Goal: Task Accomplishment & Management: Manage account settings

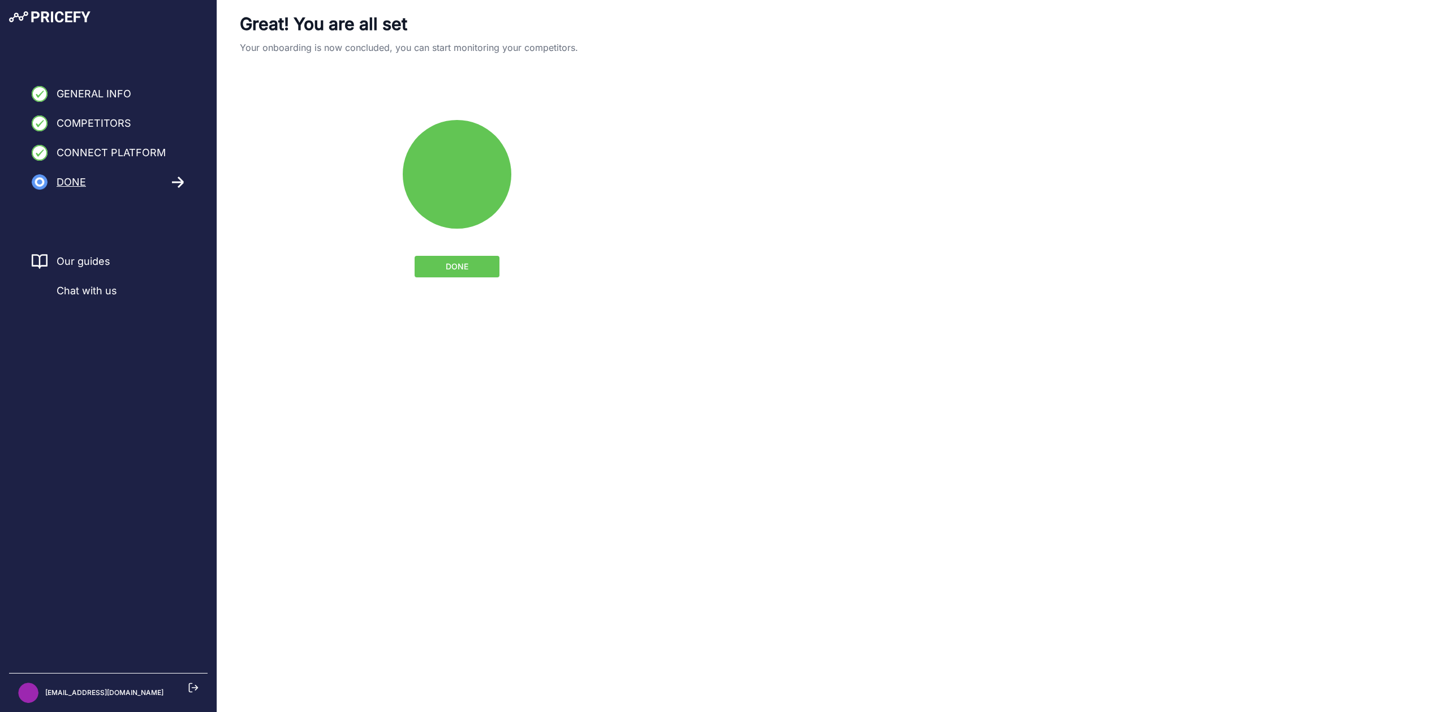
click at [453, 193] on icon at bounding box center [457, 174] width 91 height 91
click at [449, 156] on icon at bounding box center [457, 174] width 91 height 91
click at [447, 263] on span "DONE" at bounding box center [457, 266] width 23 height 11
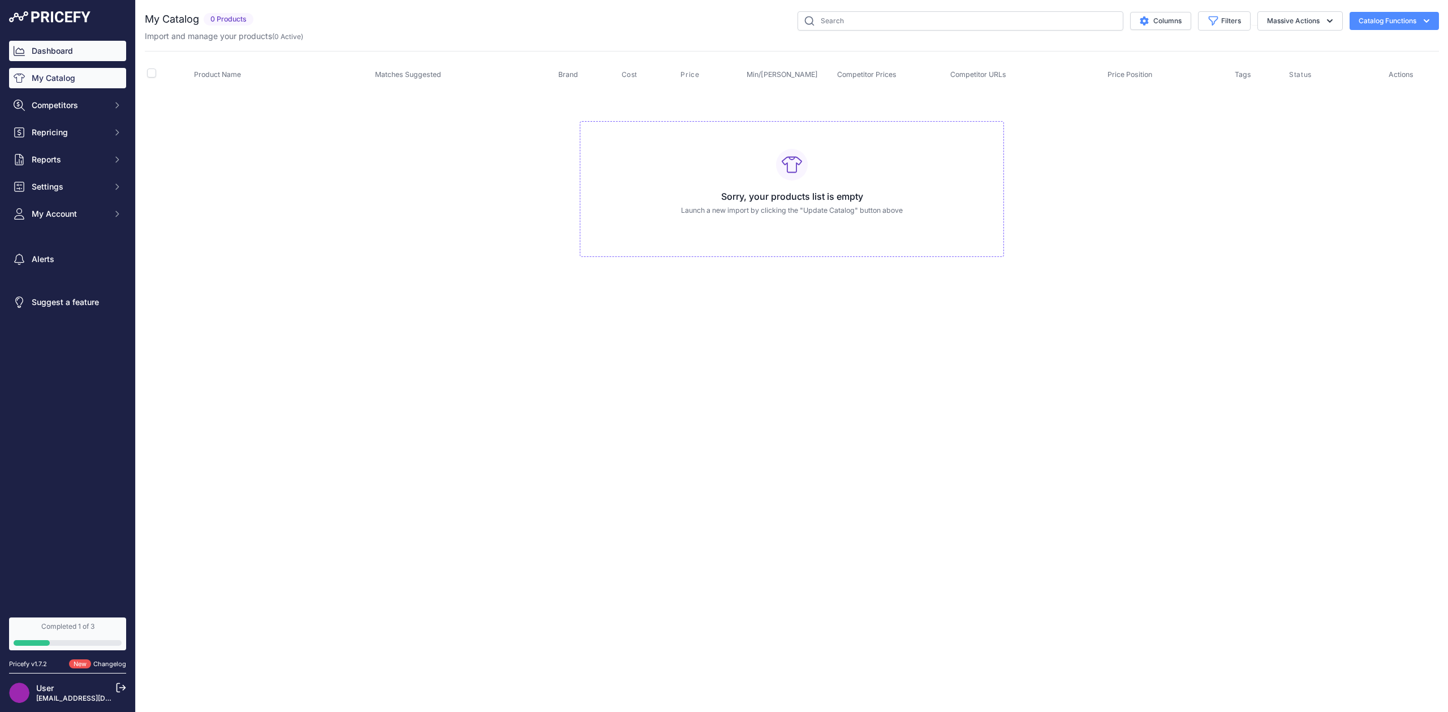
click at [48, 49] on link "Dashboard" at bounding box center [67, 51] width 117 height 20
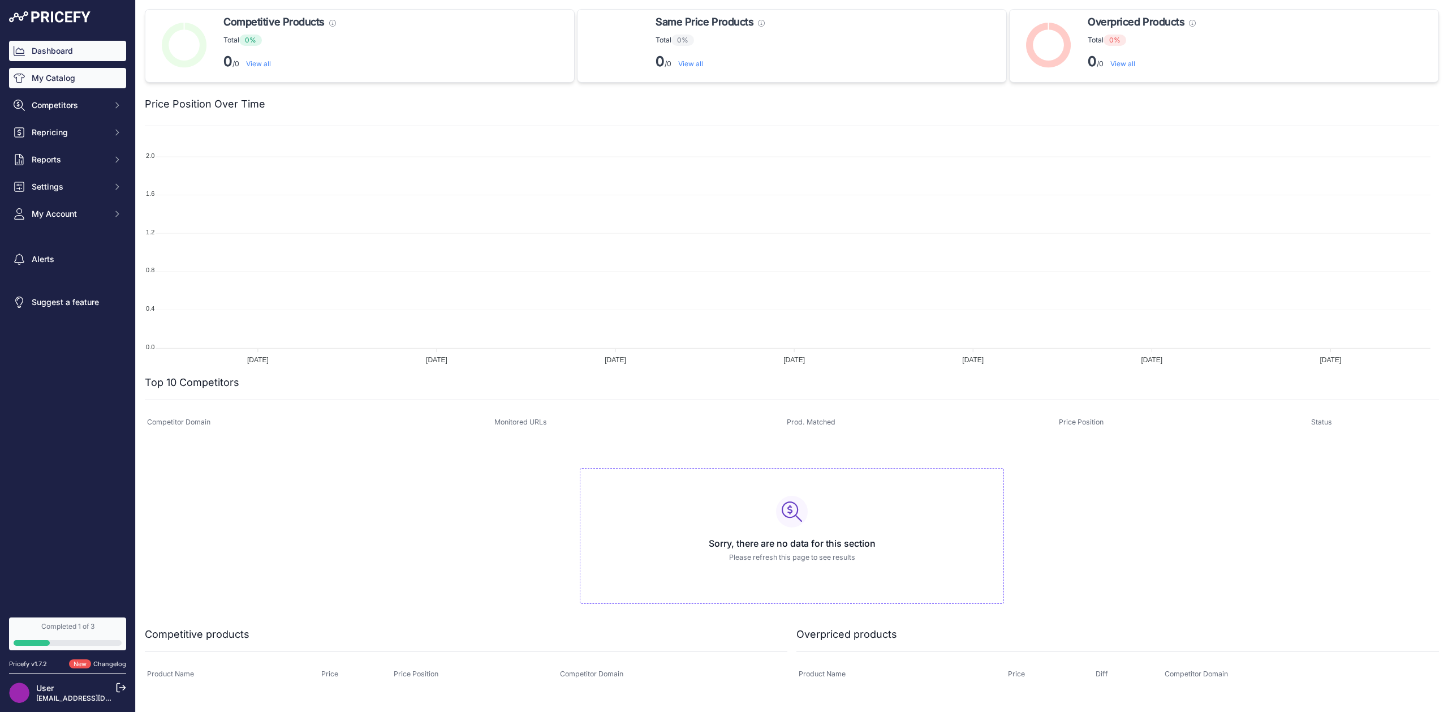
click at [62, 83] on link "My Catalog" at bounding box center [67, 78] width 117 height 20
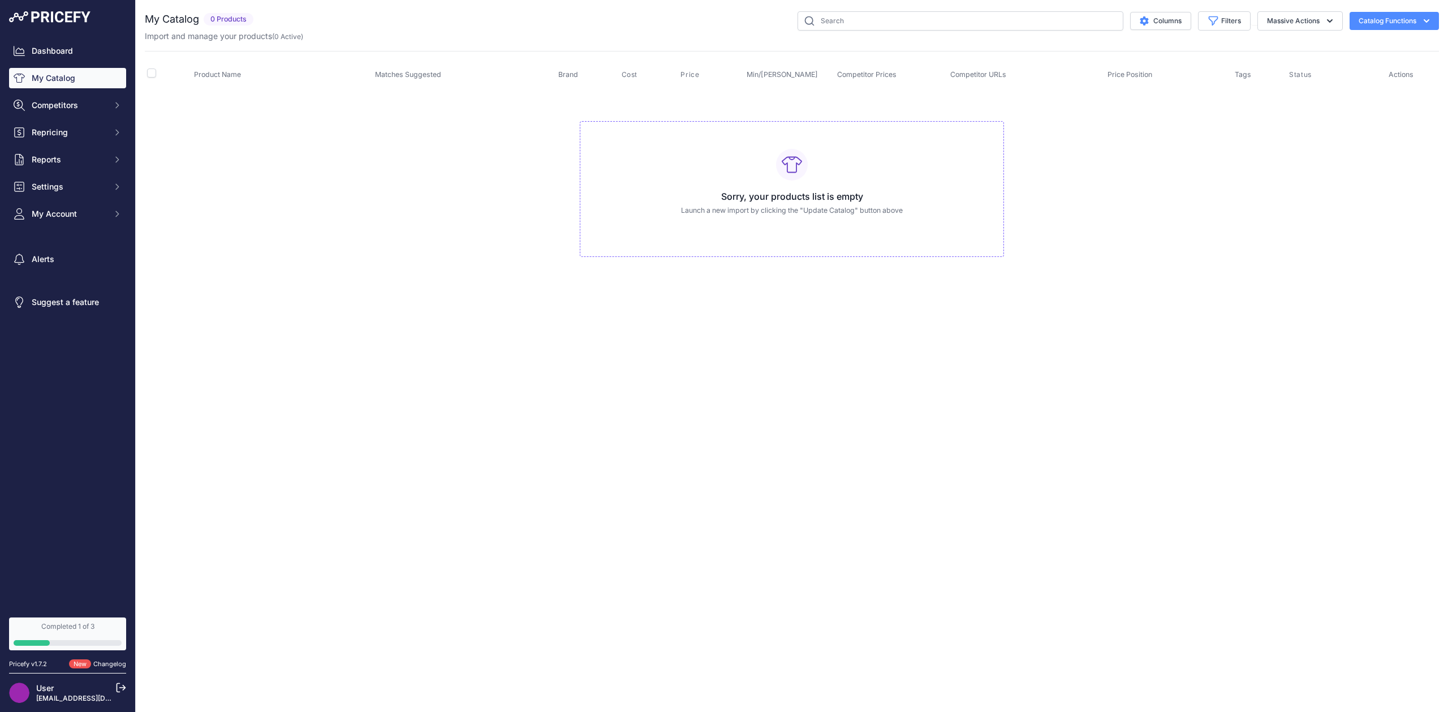
click at [1396, 21] on button "Catalog Functions" at bounding box center [1394, 21] width 89 height 18
click at [193, 225] on td "Sorry, your products list is empty Launch a new import by clicking the "Update …" at bounding box center [792, 184] width 1294 height 191
click at [95, 105] on span "Competitors" at bounding box center [69, 105] width 74 height 11
click at [57, 126] on link "Competitors" at bounding box center [67, 125] width 117 height 20
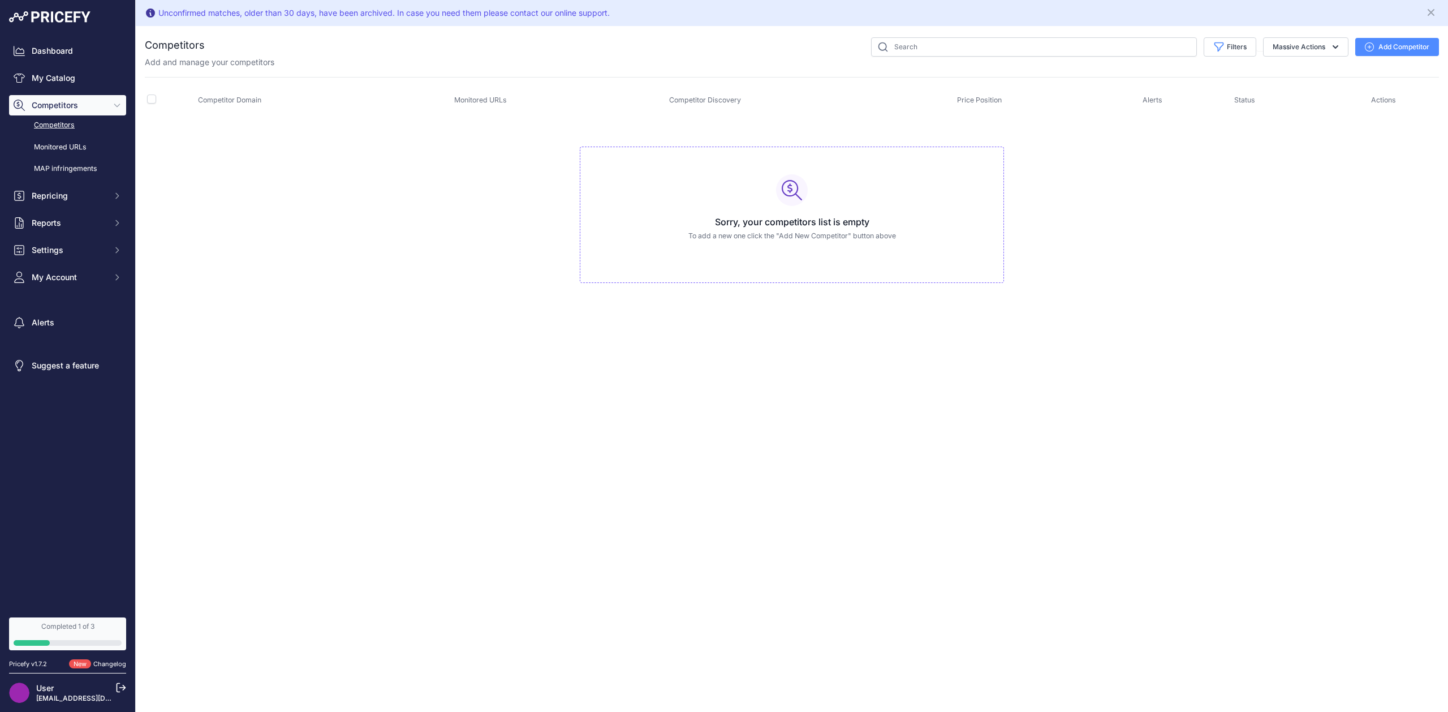
click at [55, 124] on link "Competitors" at bounding box center [67, 125] width 117 height 20
click at [1402, 50] on button "Add Competitor" at bounding box center [1397, 47] width 84 height 18
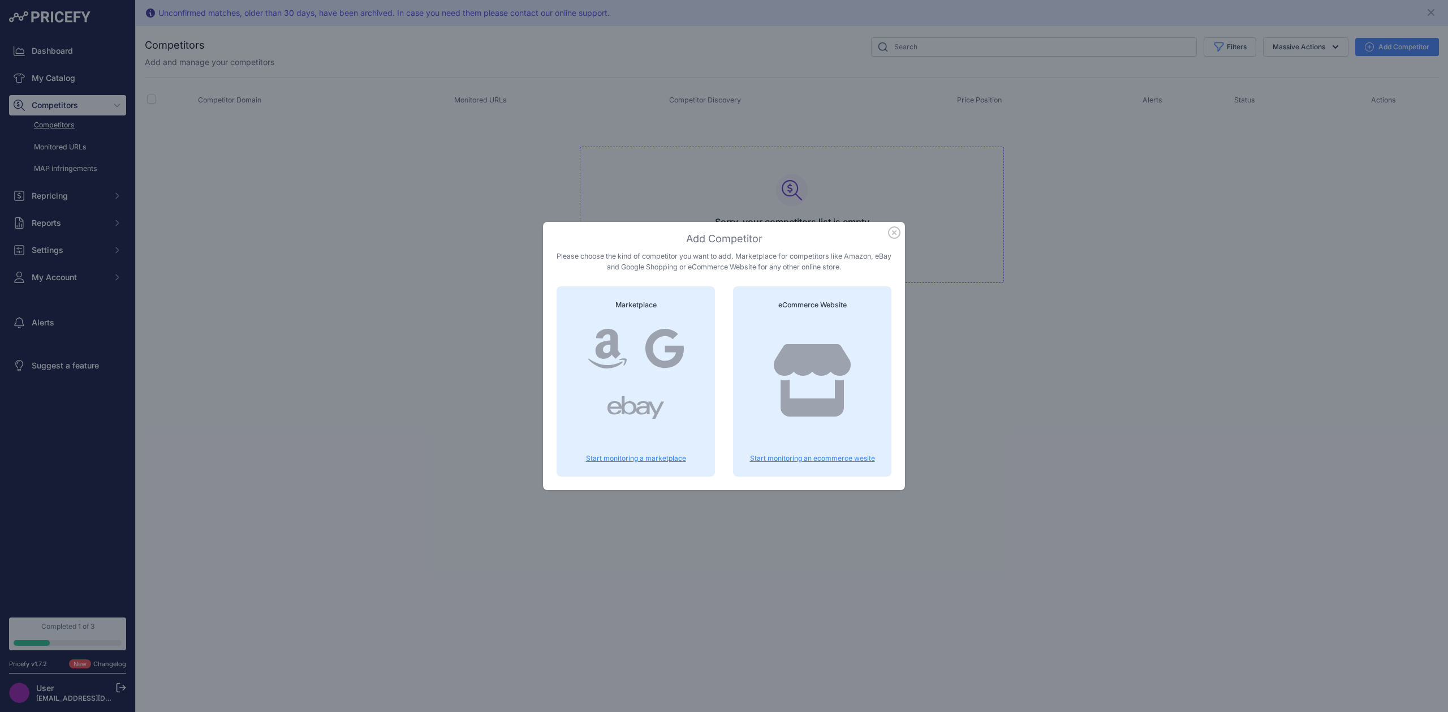
click at [641, 332] on div at bounding box center [664, 348] width 57 height 54
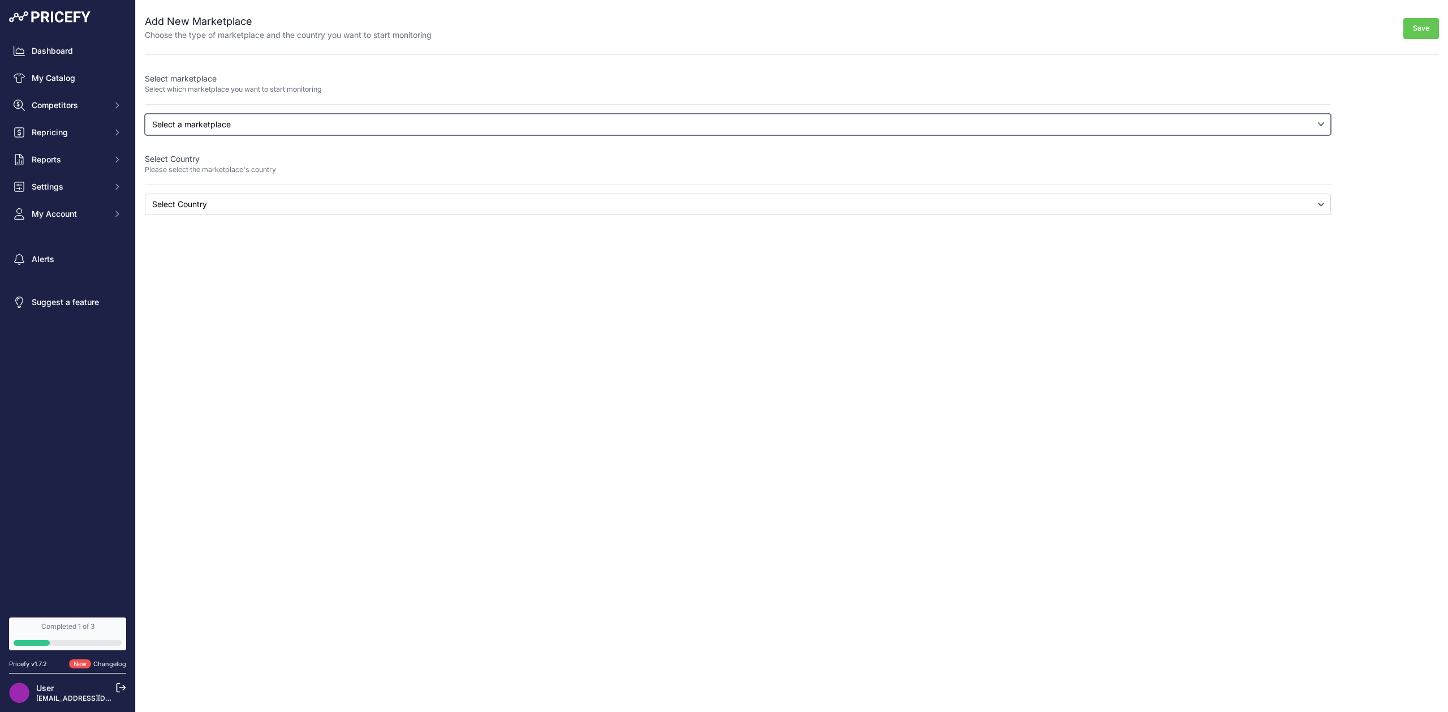
click at [188, 125] on select "Select a marketplace Amazon Google Shopping" at bounding box center [738, 124] width 1186 height 21
click at [145, 114] on select "Select a marketplace Amazon Google Shopping" at bounding box center [738, 124] width 1186 height 21
click at [187, 124] on select "Select a marketplace Amazon Google Shopping" at bounding box center [738, 124] width 1186 height 21
click at [145, 114] on select "Select a marketplace Amazon Google Shopping" at bounding box center [738, 124] width 1186 height 21
click at [182, 122] on select "Select a marketplace Amazon Google Shopping" at bounding box center [738, 124] width 1186 height 21
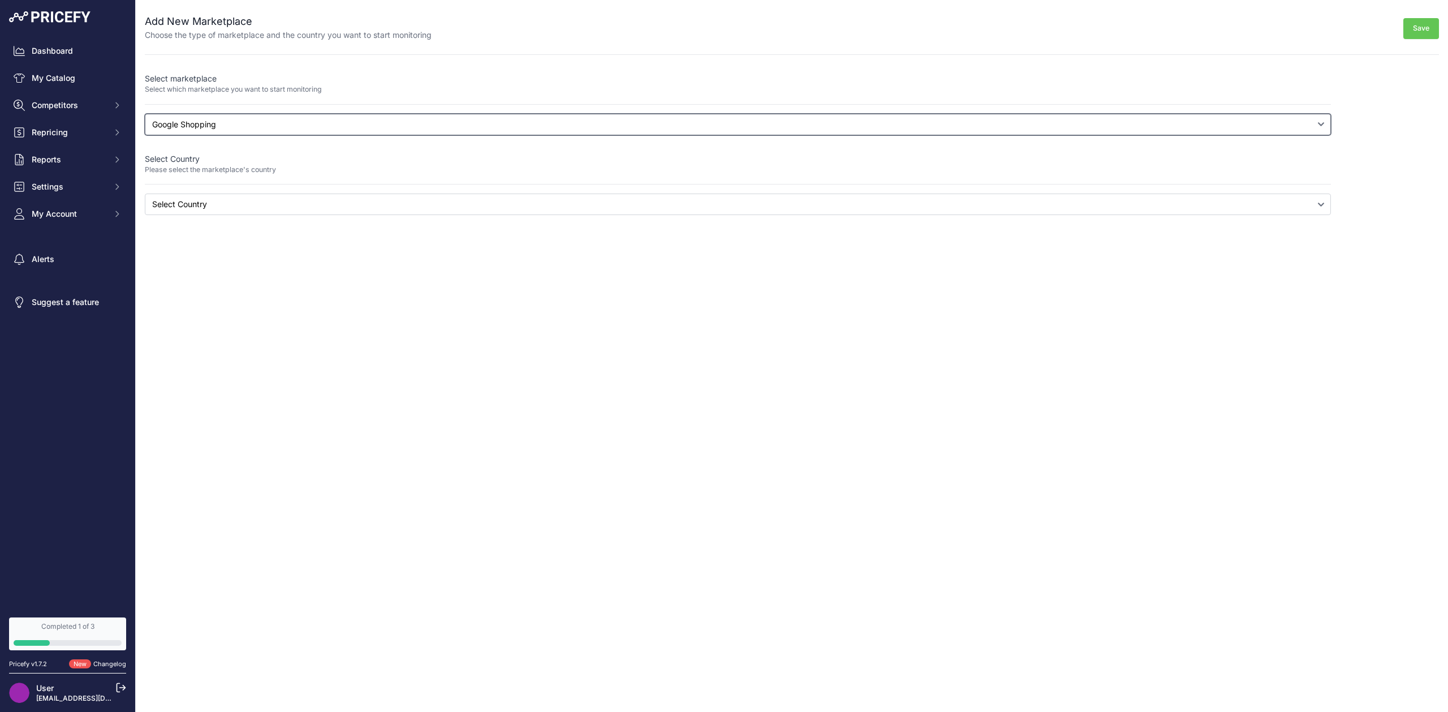
select select "amazon"
click at [145, 114] on select "Select a marketplace Amazon Google Shopping" at bounding box center [738, 124] width 1186 height 21
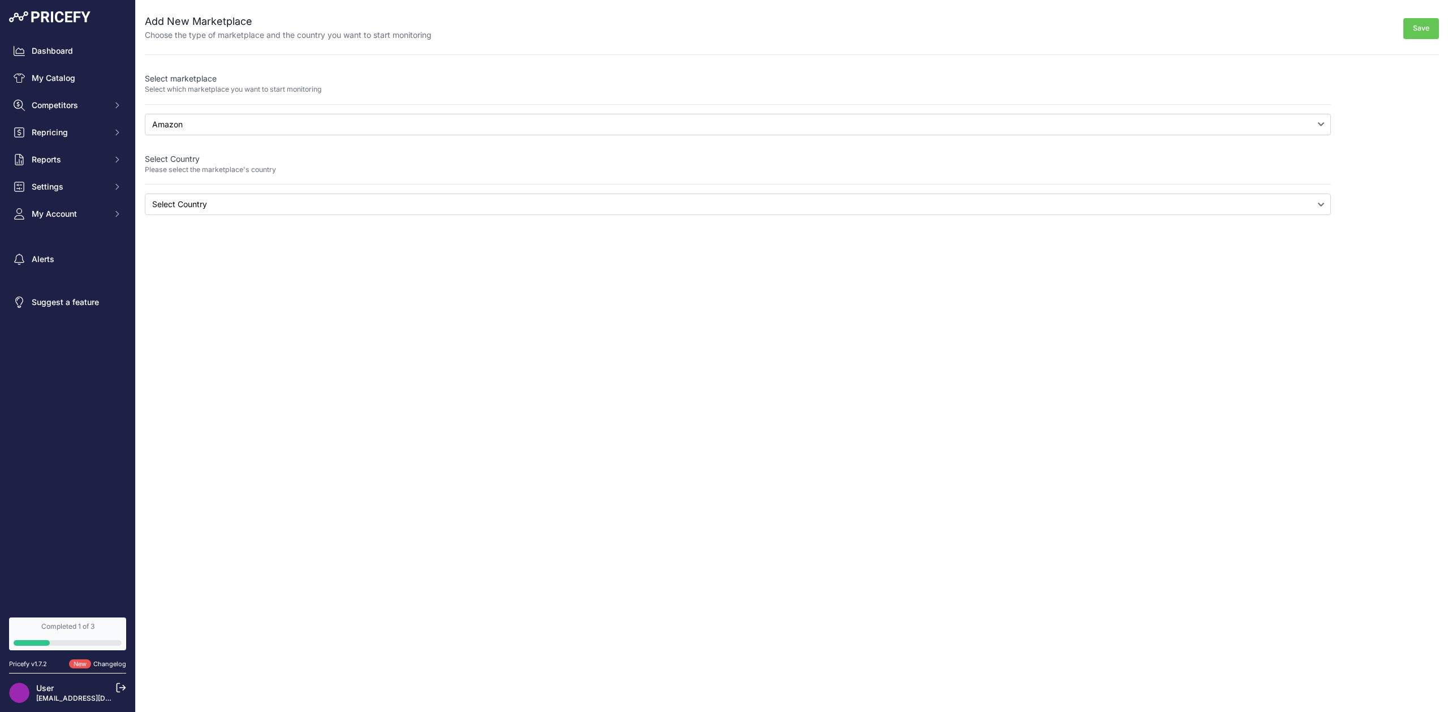
drag, startPoint x: 182, startPoint y: 178, endPoint x: 178, endPoint y: 190, distance: 12.4
click at [180, 182] on div "Select Country Please select the marketplace's country" at bounding box center [738, 169] width 1186 height 32
drag, startPoint x: 178, startPoint y: 190, endPoint x: 180, endPoint y: 202, distance: 12.0
click at [178, 190] on div "Select marketplace Select which marketplace you want to start monitoring Select…" at bounding box center [738, 144] width 1186 height 142
click at [179, 201] on select "Select Country Australia Brazil Canada France Germany India Italy Mexico Nether…" at bounding box center [738, 203] width 1186 height 21
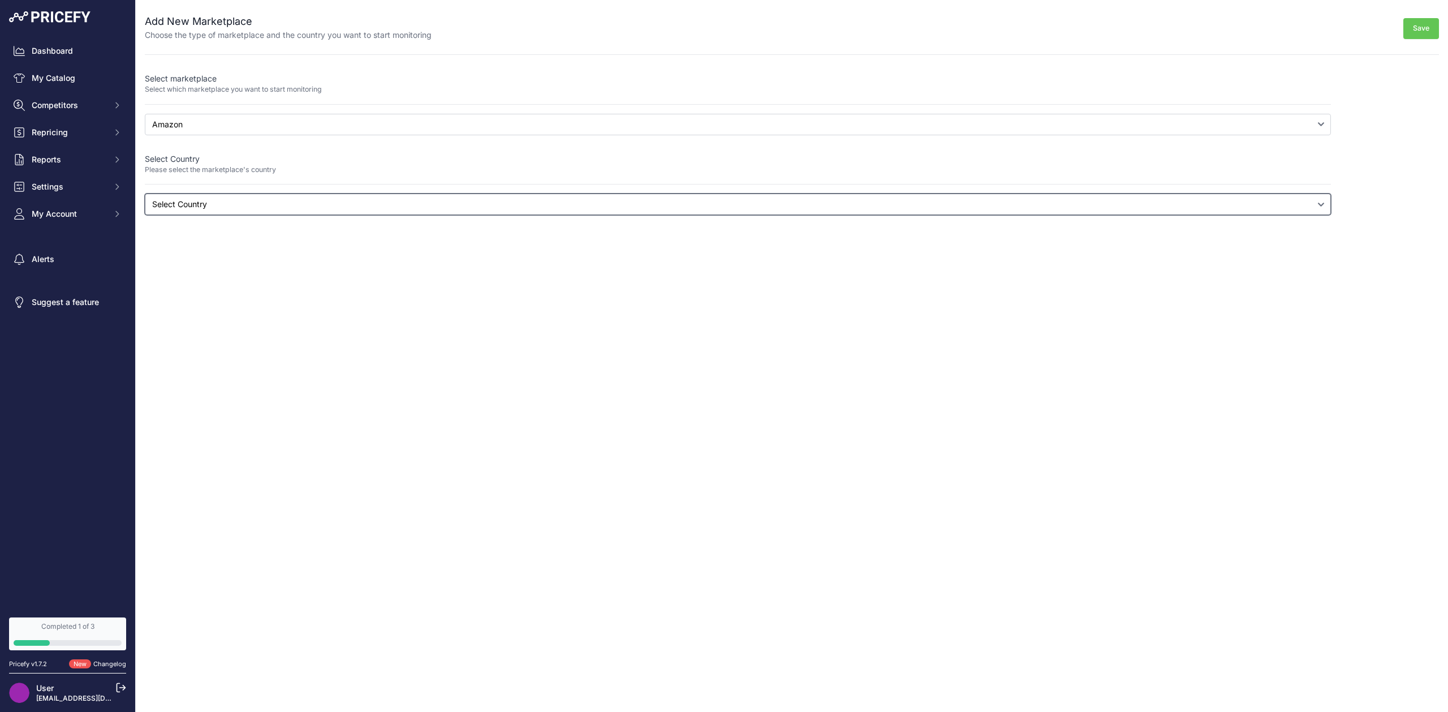
select select "amazon.com.tr"
click at [145, 193] on select "Select Country Australia Brazil Canada France Germany India Italy Mexico Nether…" at bounding box center [738, 203] width 1186 height 21
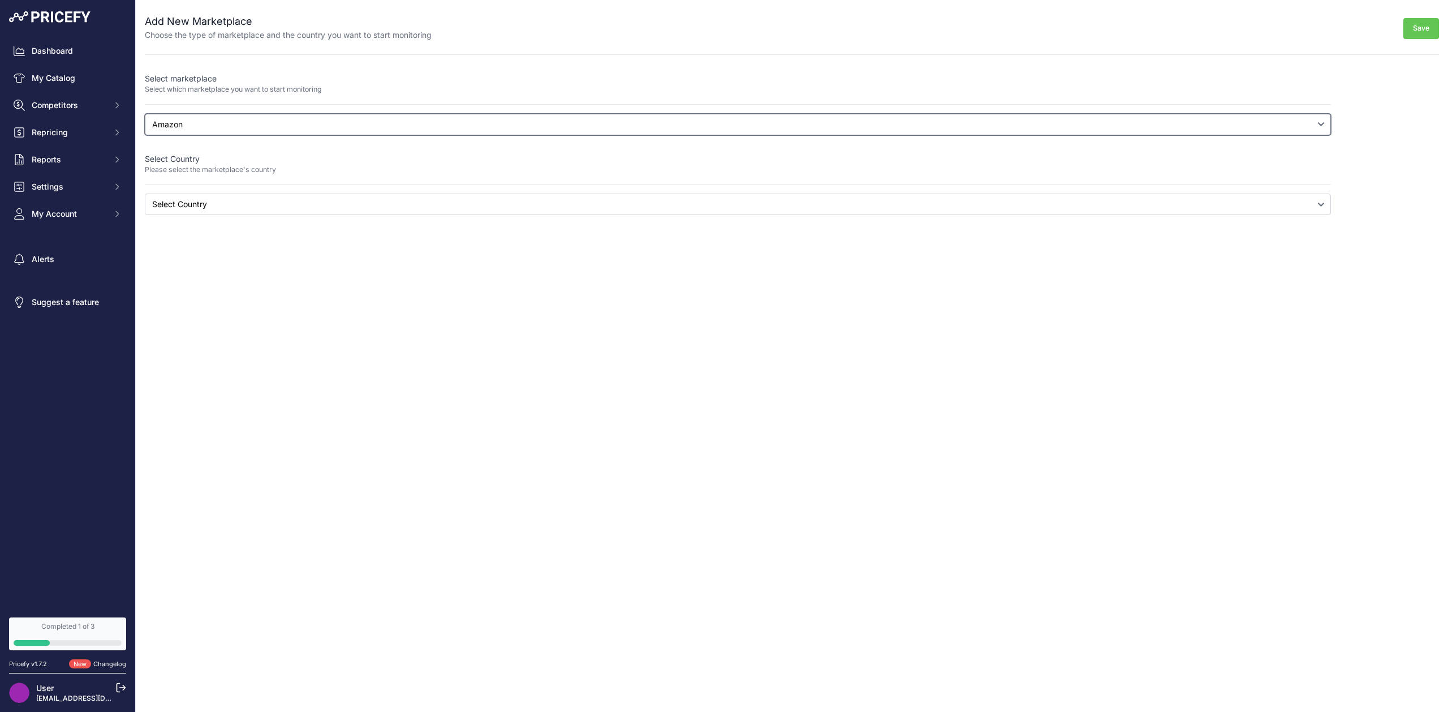
click at [161, 127] on select "Select a marketplace Amazon Google Shopping" at bounding box center [738, 124] width 1186 height 21
click at [145, 114] on select "Select a marketplace Amazon Google Shopping" at bounding box center [738, 124] width 1186 height 21
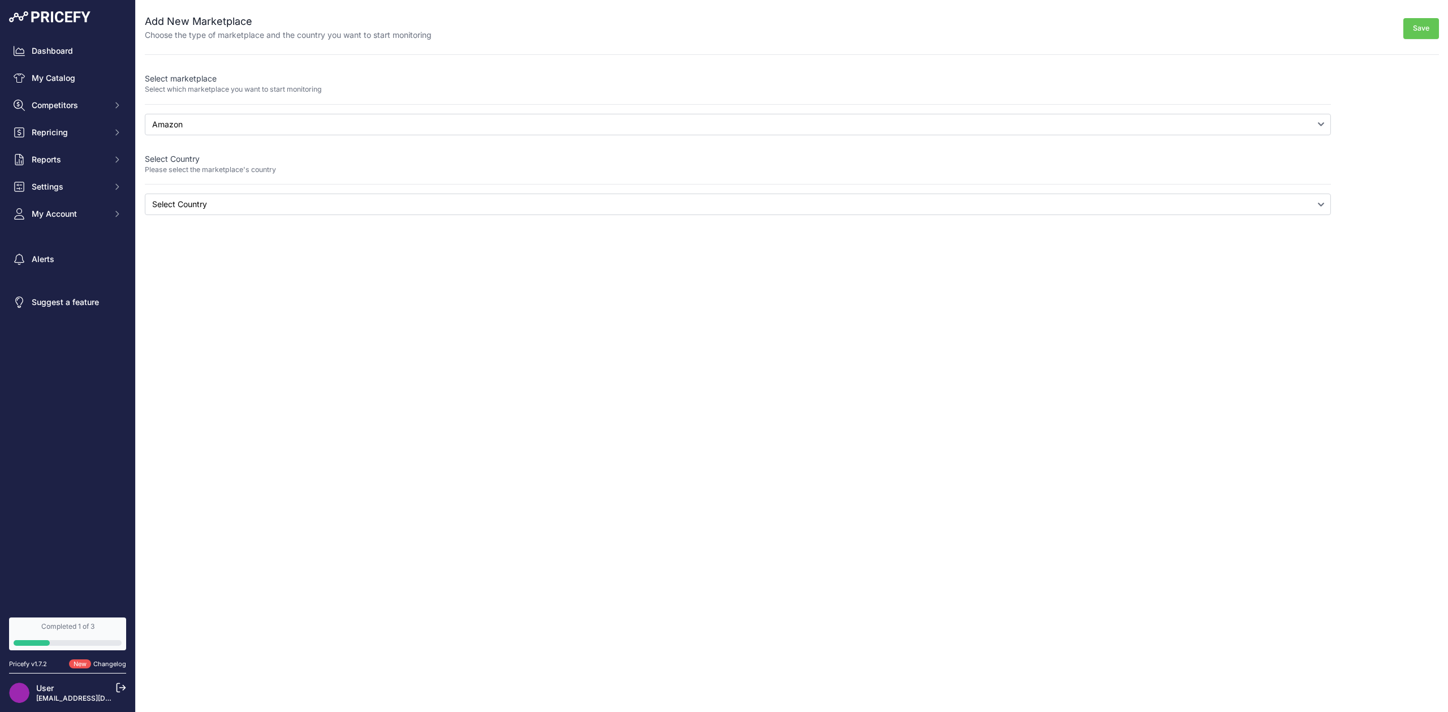
click at [913, 643] on div "Close Add New Marketplace Choose the type of marketplace and the country you wa…" at bounding box center [792, 356] width 1312 height 712
click at [1415, 35] on button "Save" at bounding box center [1422, 28] width 36 height 21
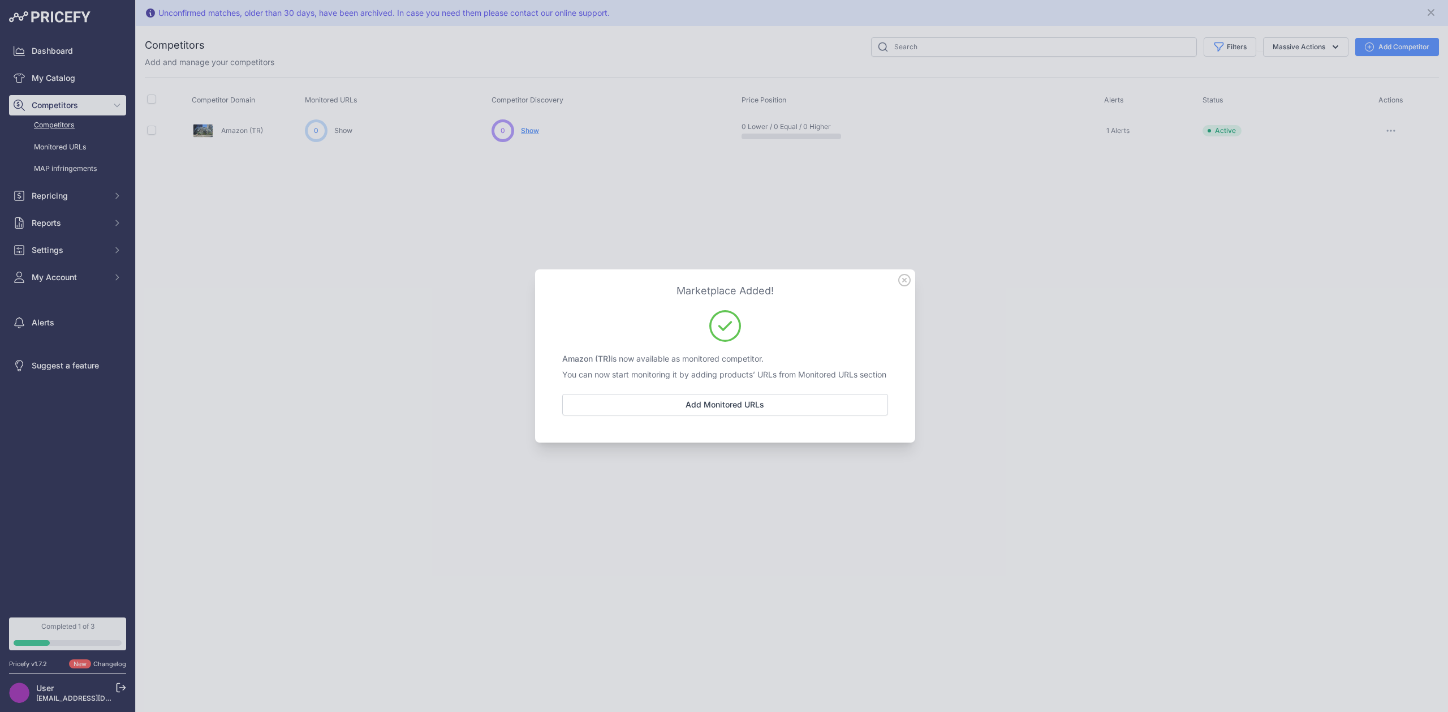
click at [905, 274] on icon at bounding box center [904, 279] width 11 height 11
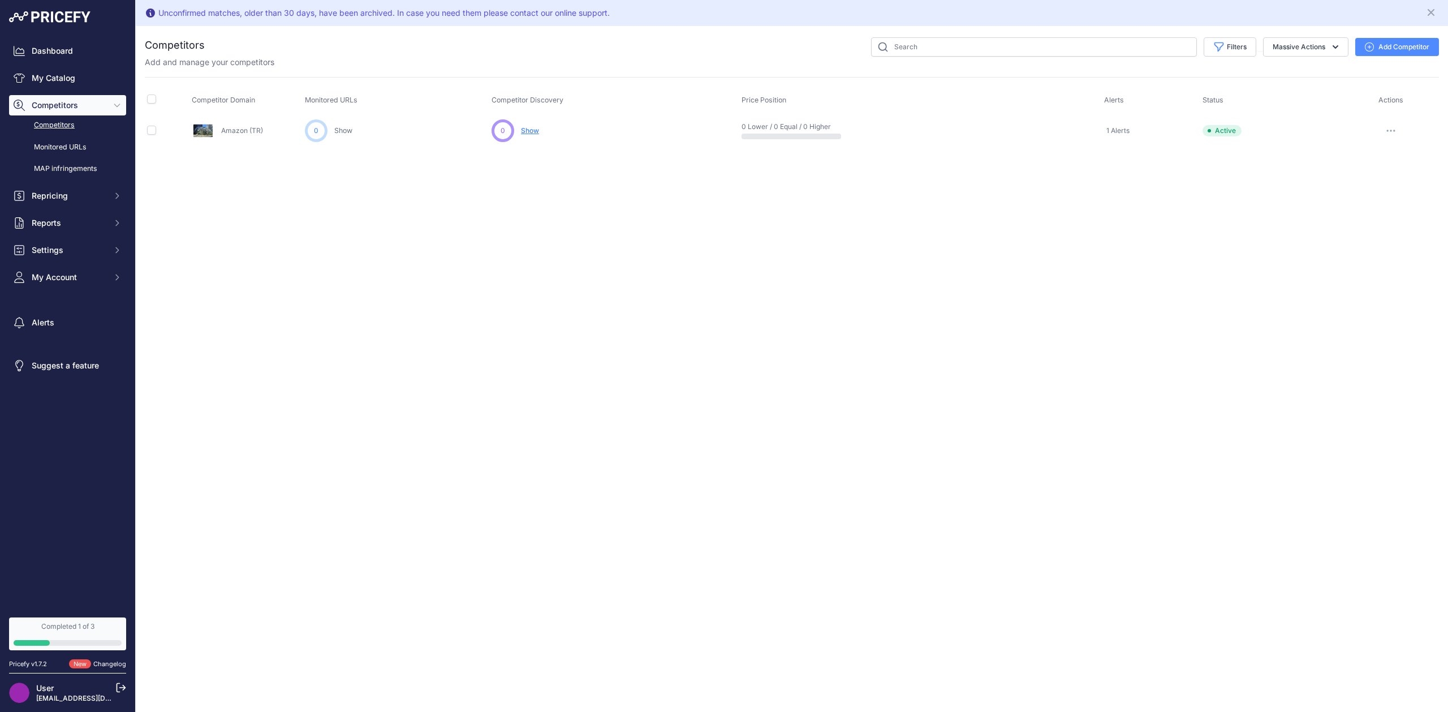
click at [1411, 48] on button "Add Competitor" at bounding box center [1397, 47] width 84 height 18
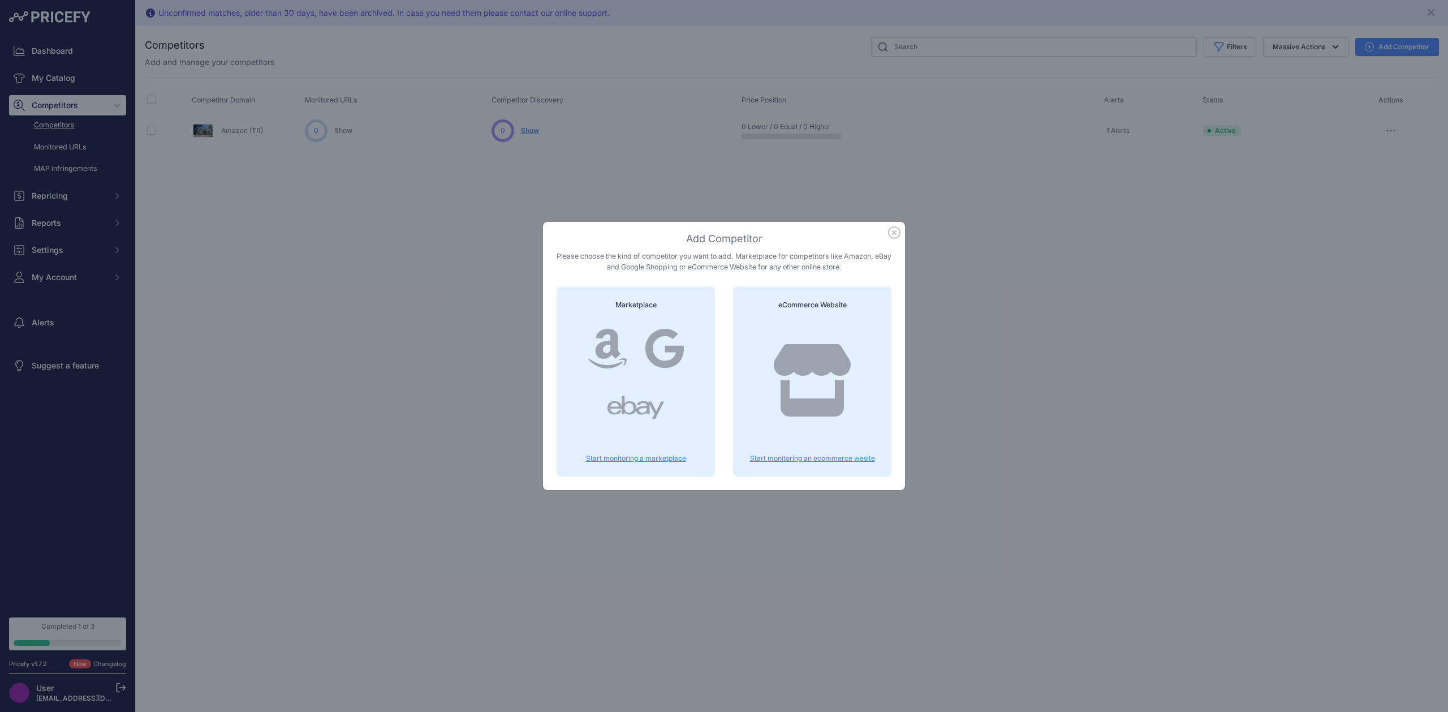
click at [820, 381] on icon at bounding box center [812, 380] width 81 height 72
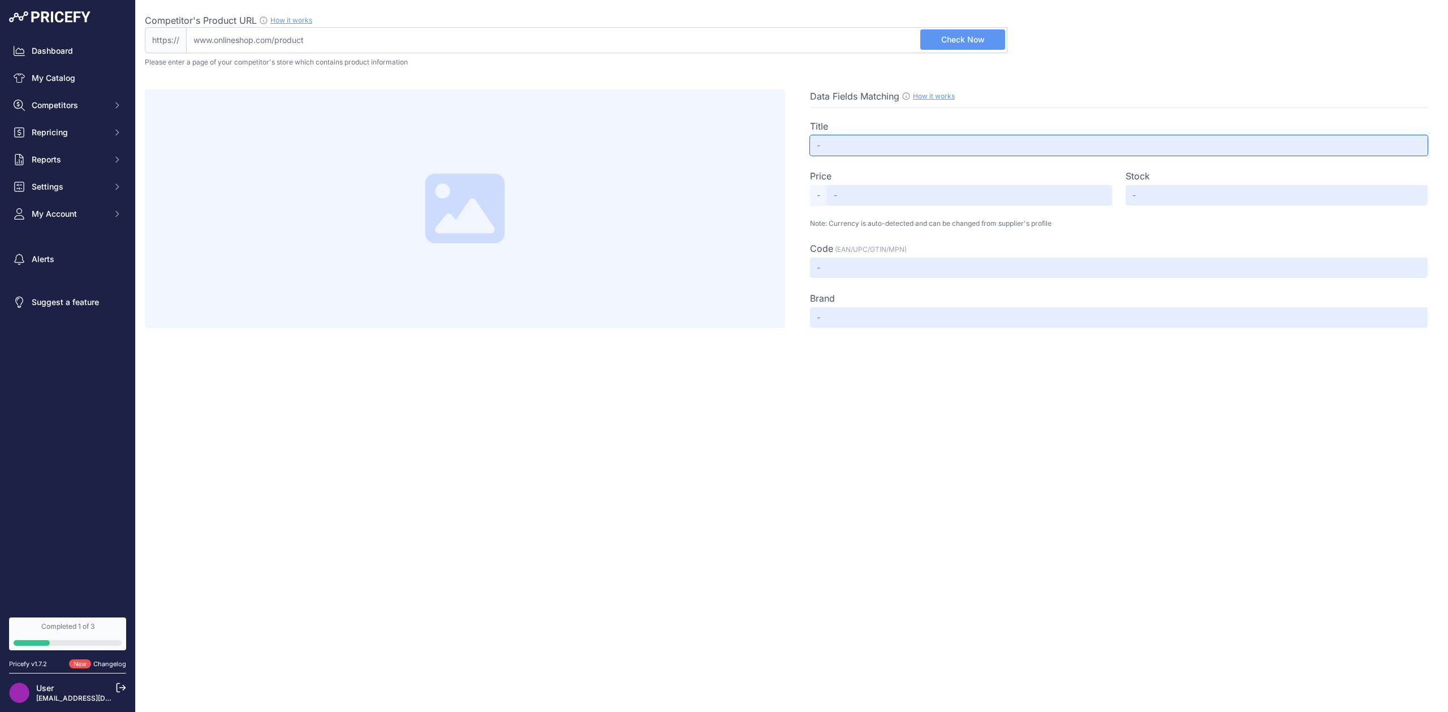
click at [868, 153] on input "text" at bounding box center [1119, 145] width 618 height 20
click at [878, 140] on input "text" at bounding box center [1119, 145] width 618 height 20
click at [875, 202] on input "text" at bounding box center [969, 195] width 285 height 20
click at [242, 50] on input "Competitor's Product URL How it works In order to create your competitor's extr…" at bounding box center [596, 40] width 821 height 26
drag, startPoint x: 219, startPoint y: 22, endPoint x: 319, endPoint y: 18, distance: 100.2
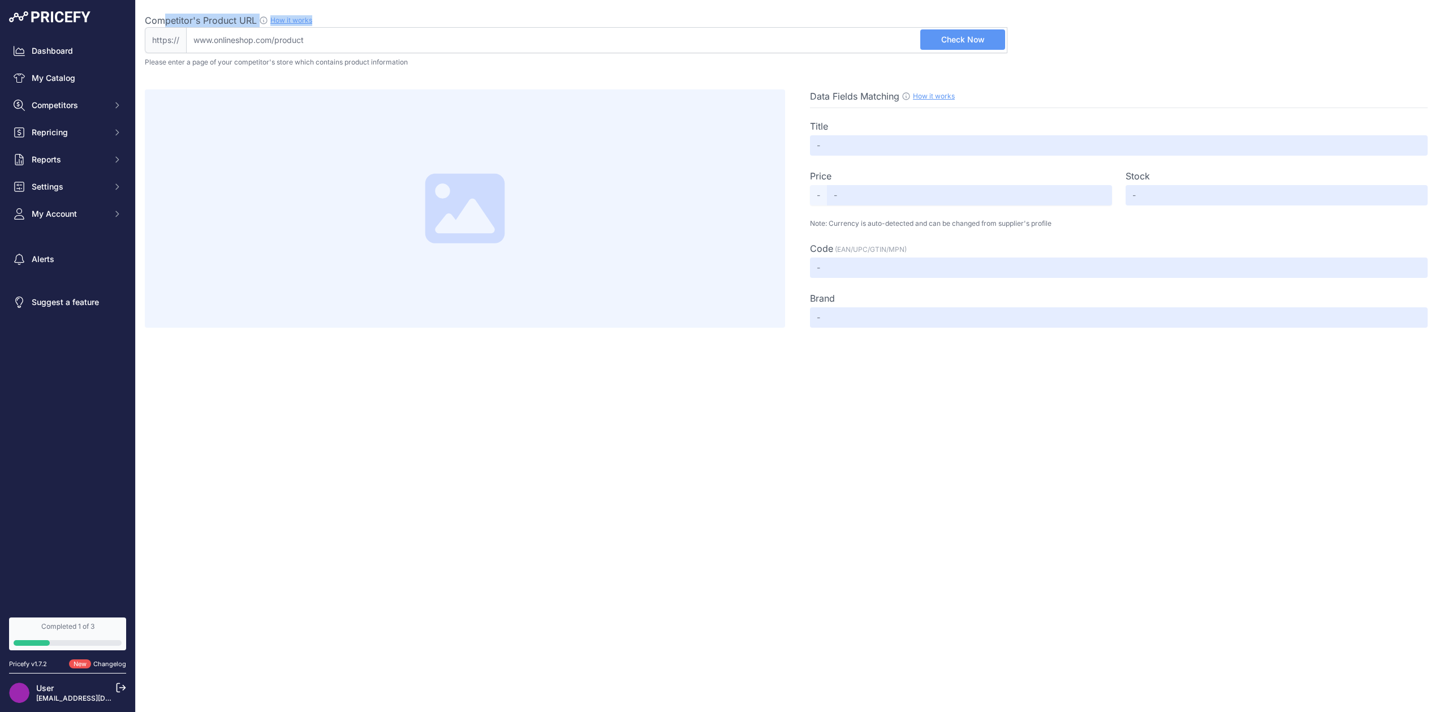
click at [319, 18] on div "Competitor's Product URL How it works In order to create your competitor's extr…" at bounding box center [576, 21] width 863 height 14
click at [191, 17] on span "Competitor's Product URL" at bounding box center [201, 20] width 112 height 11
click at [191, 27] on input "Competitor's Product URL How it works In order to create your competitor's extr…" at bounding box center [596, 40] width 821 height 26
click at [365, 50] on input "Competitor's Product URL How it works In order to create your competitor's extr…" at bounding box center [596, 40] width 821 height 26
click at [289, 41] on input "Competitor's Product URL How it works In order to create your competitor's extr…" at bounding box center [596, 40] width 821 height 26
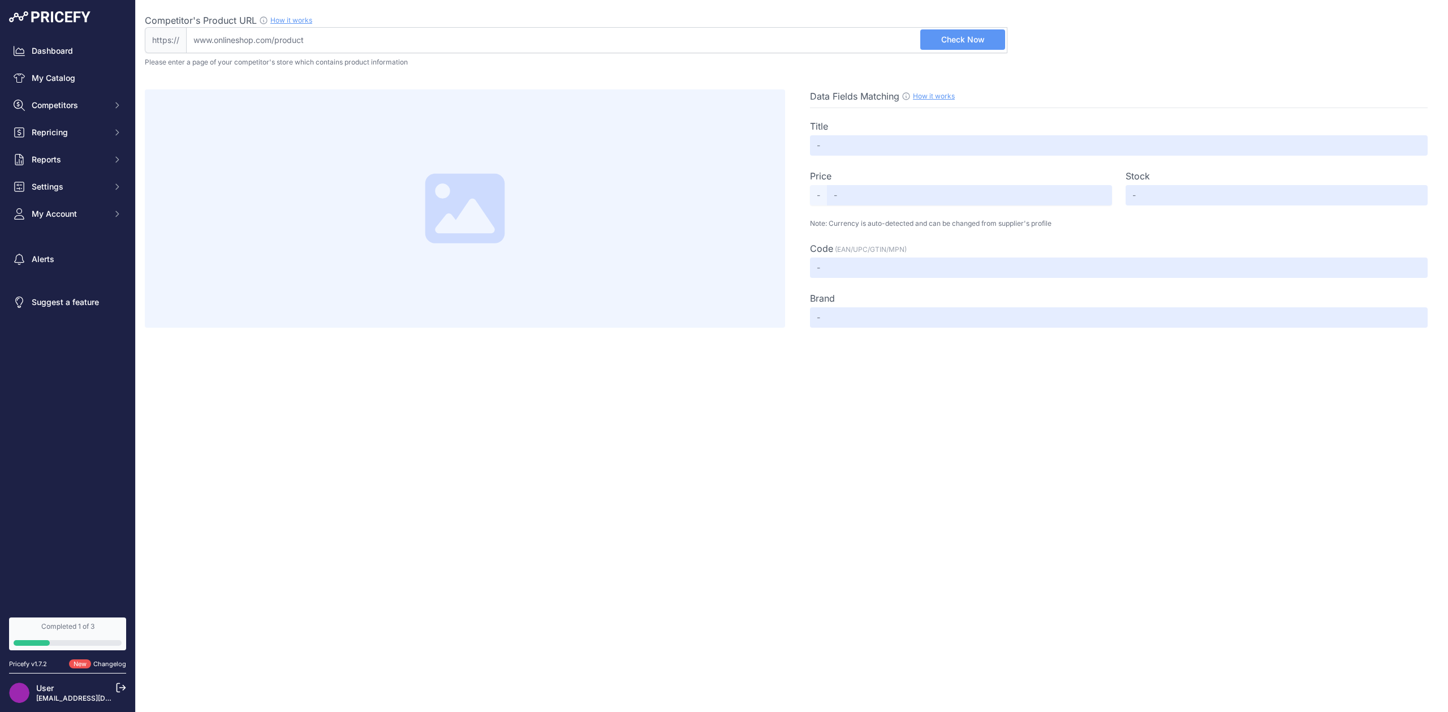
paste input "[URL][DOMAIN_NAME][PERSON_NAME][PERSON_NAME]"
type input "[DOMAIN_NAME][URL][PERSON_NAME][PERSON_NAME]"
click at [963, 45] on span "Check Now" at bounding box center [963, 39] width 44 height 11
click at [822, 375] on div "Close Competitor's Product URL How it works In order to create your competitor'…" at bounding box center [792, 356] width 1312 height 712
click at [868, 136] on input "text" at bounding box center [1119, 145] width 618 height 20
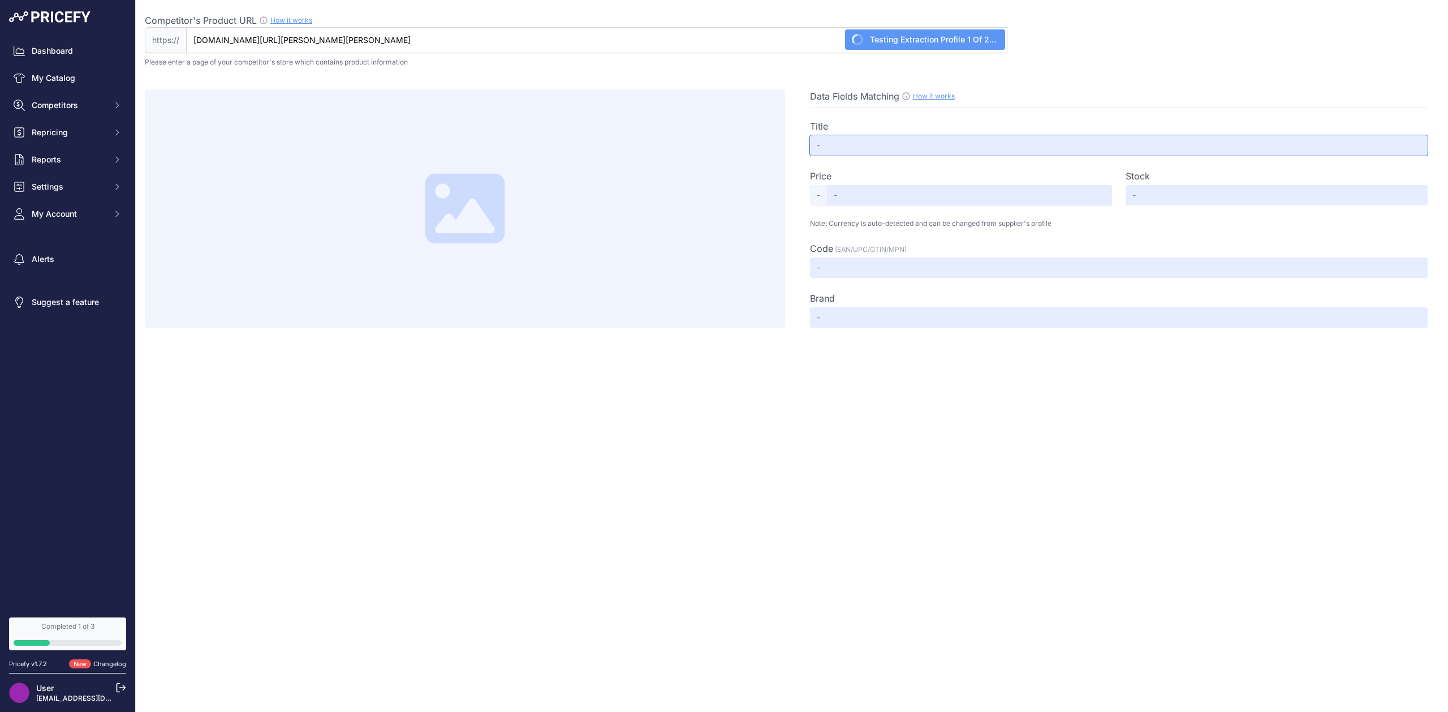
click at [859, 145] on input "text" at bounding box center [1119, 145] width 618 height 20
click at [859, 146] on input "text" at bounding box center [1119, 145] width 618 height 20
click at [879, 197] on input "text" at bounding box center [969, 195] width 285 height 20
click at [879, 150] on input "text" at bounding box center [1119, 145] width 618 height 20
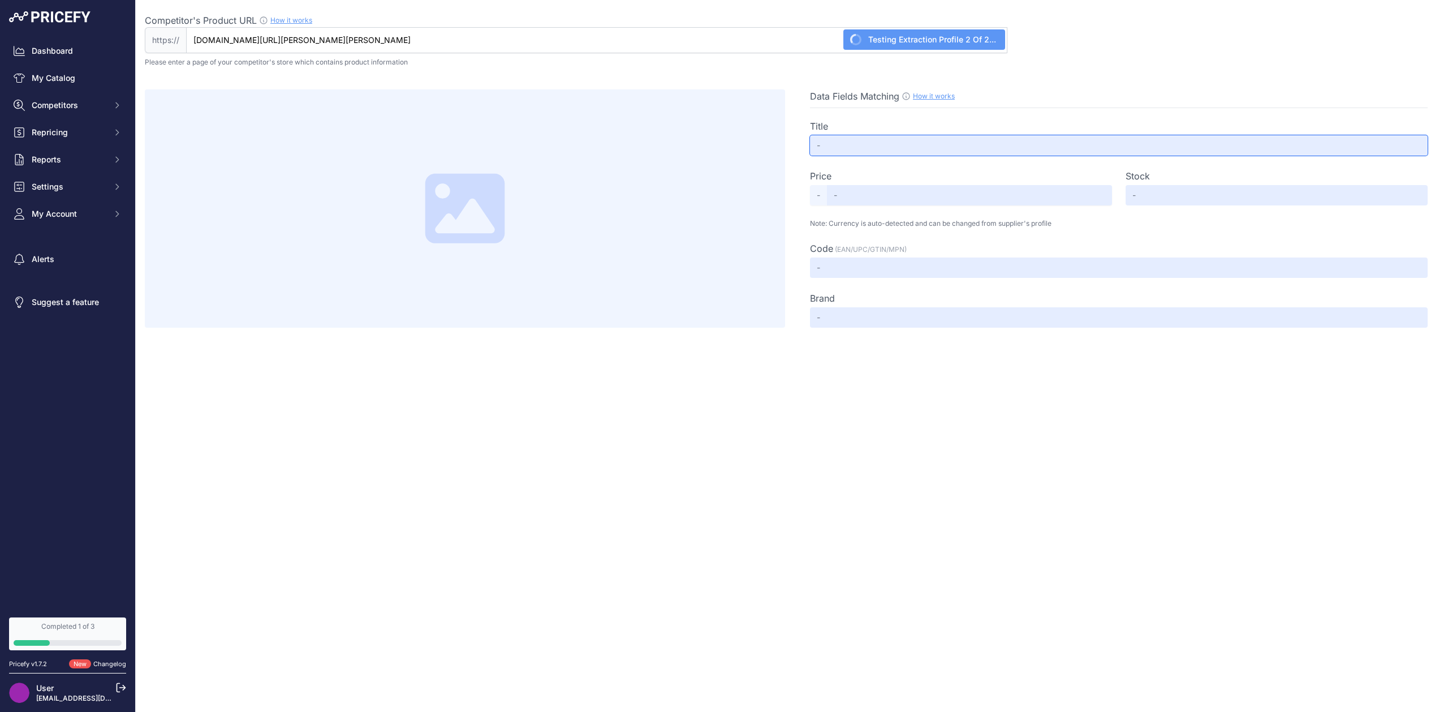
click at [879, 150] on input "text" at bounding box center [1119, 145] width 618 height 20
click at [882, 149] on input "text" at bounding box center [1119, 145] width 618 height 20
type input "The Ceel Isırgan Otu ve Hyaluronik [PERSON_NAME] Özlü Tüy Azaltıcı Krem 60 ml"
type input "290.9"
type input "Not Found"
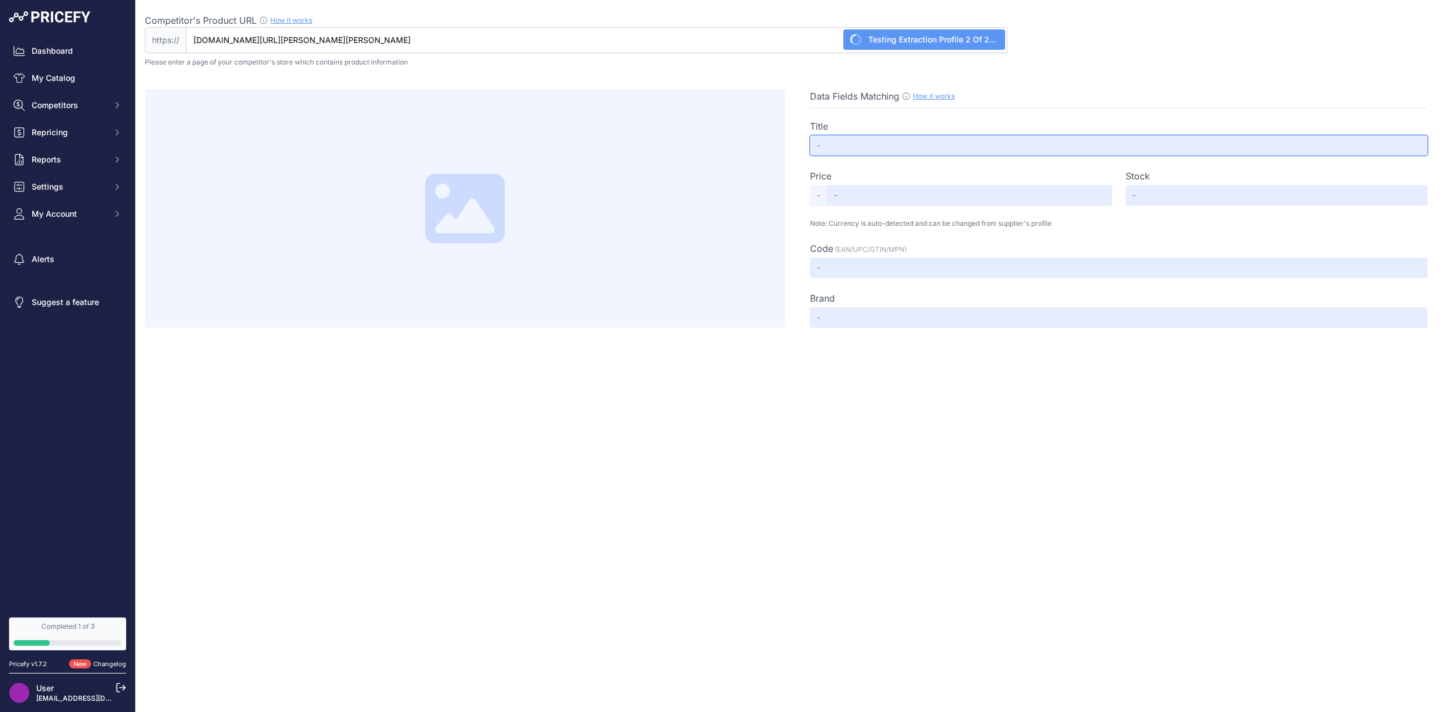
type input "594400286"
type input "The Ceel"
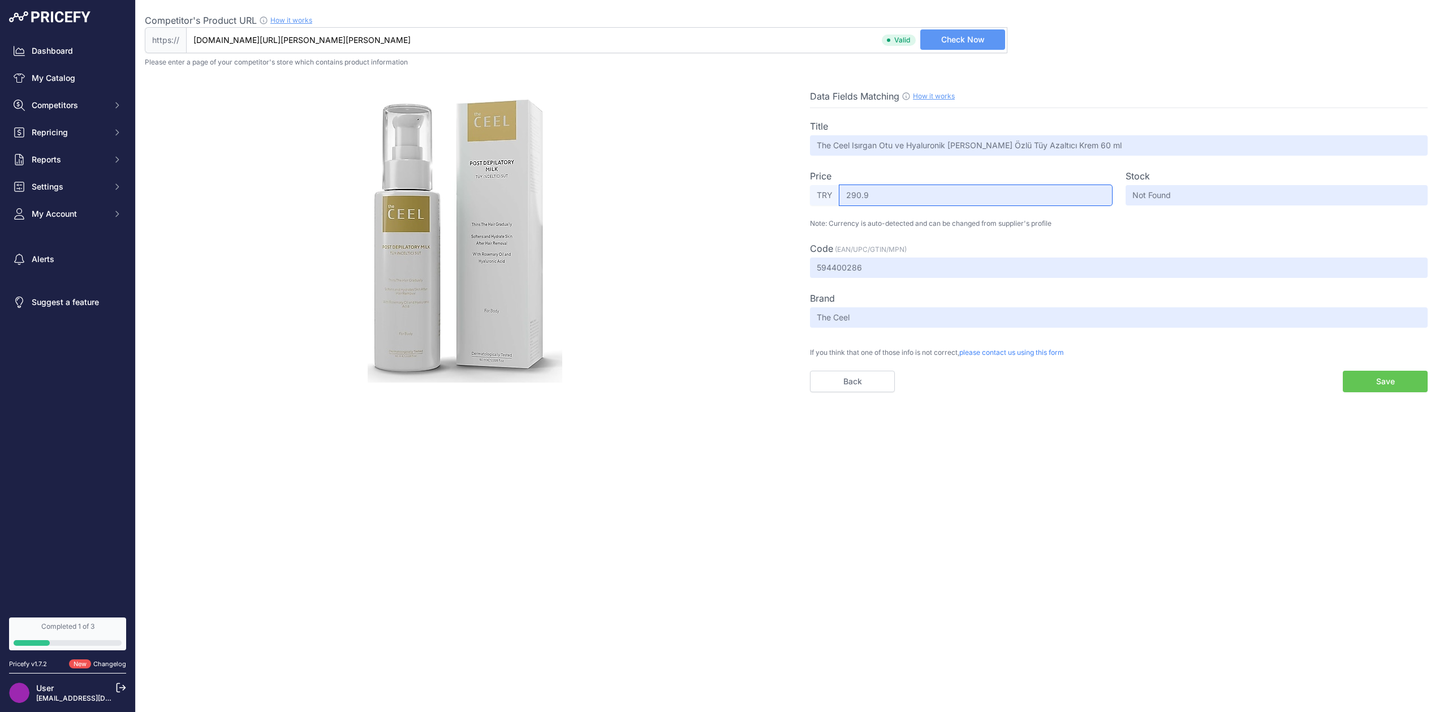
click at [861, 192] on input "290.9" at bounding box center [976, 195] width 273 height 20
click at [902, 198] on input "290.9" at bounding box center [976, 195] width 273 height 20
click at [939, 96] on link "How it works" at bounding box center [934, 96] width 42 height 8
click at [287, 19] on link "How it works" at bounding box center [291, 20] width 42 height 8
click at [847, 270] on input "594400286" at bounding box center [1119, 267] width 618 height 20
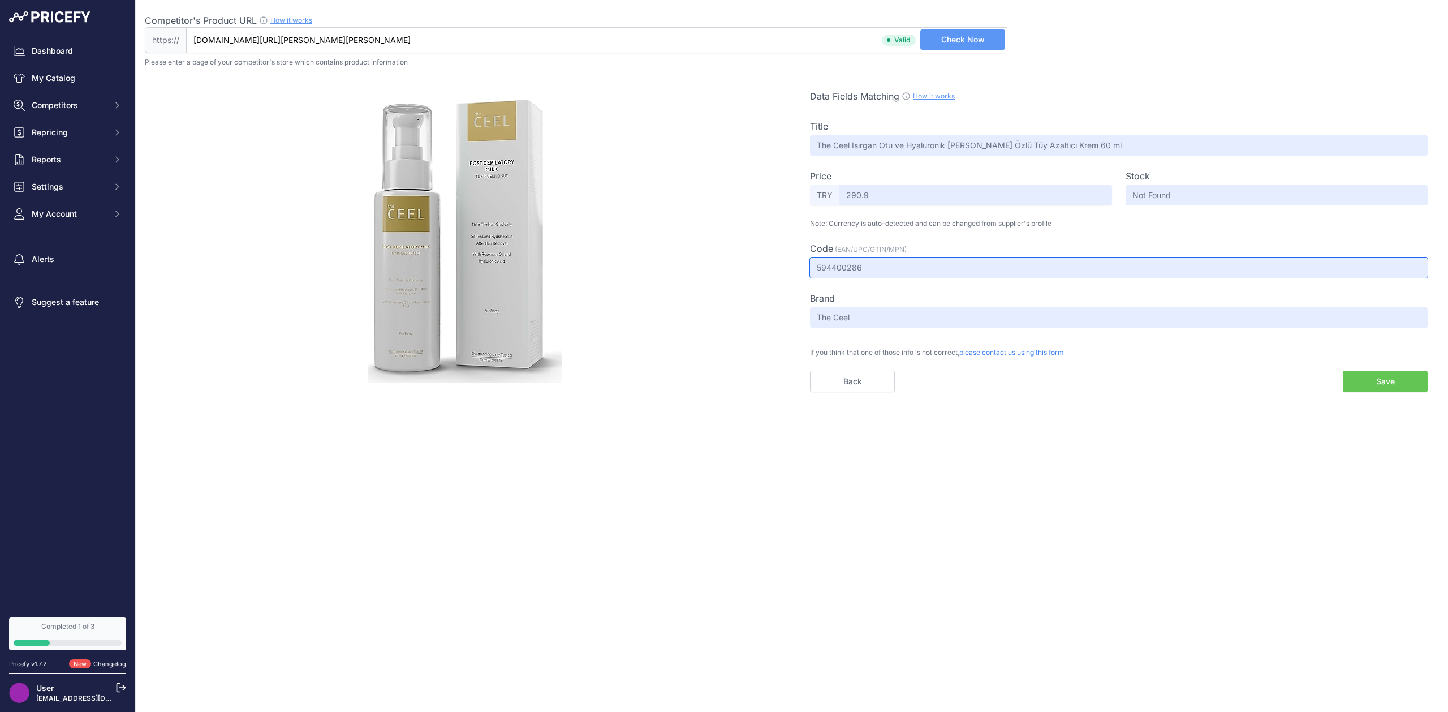
click at [847, 270] on input "594400286" at bounding box center [1119, 267] width 618 height 20
click at [1384, 389] on button "Save" at bounding box center [1385, 381] width 85 height 21
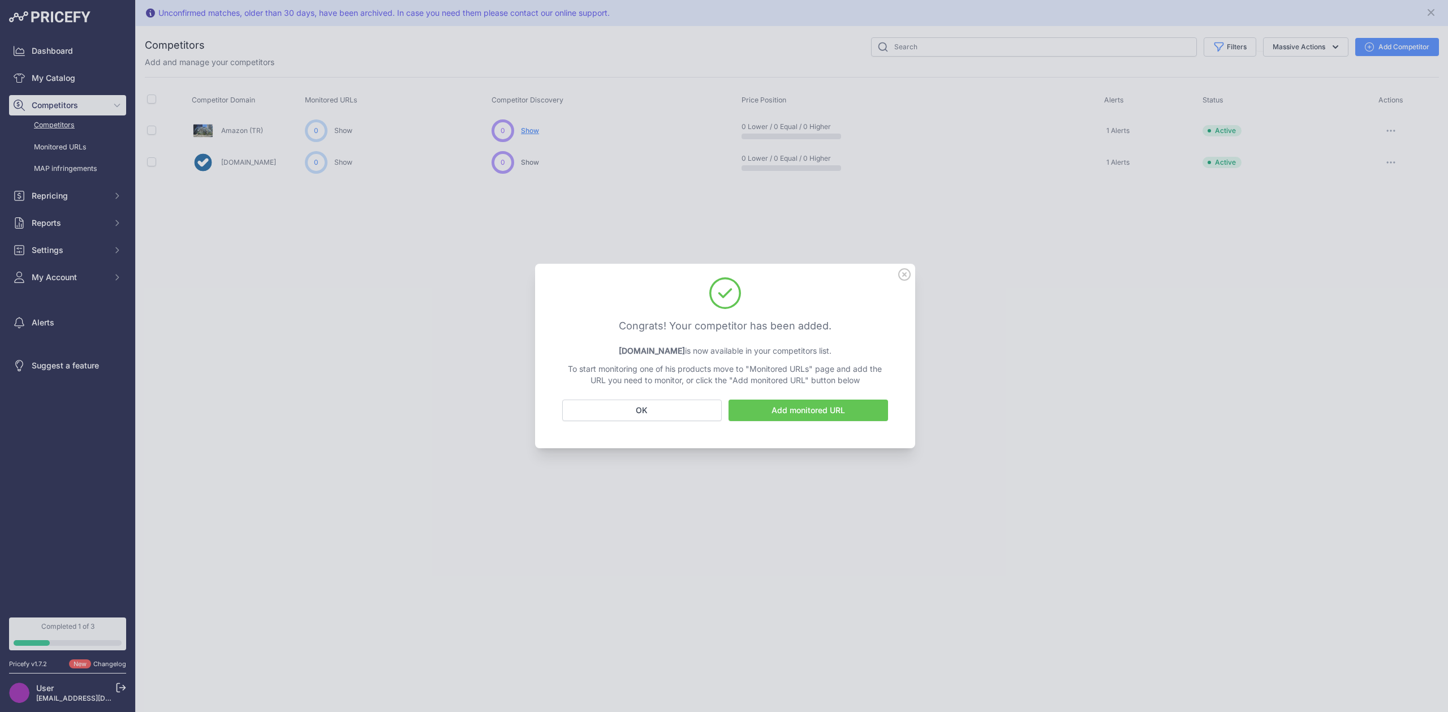
drag, startPoint x: 599, startPoint y: 326, endPoint x: 867, endPoint y: 327, distance: 267.6
click at [866, 327] on h3 "Congrats! Your competitor has been added." at bounding box center [725, 326] width 326 height 16
click at [599, 311] on div "Congrats! Your competitor has been added. Akakce.com is now available in your c…" at bounding box center [725, 331] width 353 height 109
drag, startPoint x: 737, startPoint y: 344, endPoint x: 857, endPoint y: 348, distance: 120.0
click at [864, 345] on p "Akakce.com is now available in your competitors list." at bounding box center [725, 350] width 326 height 11
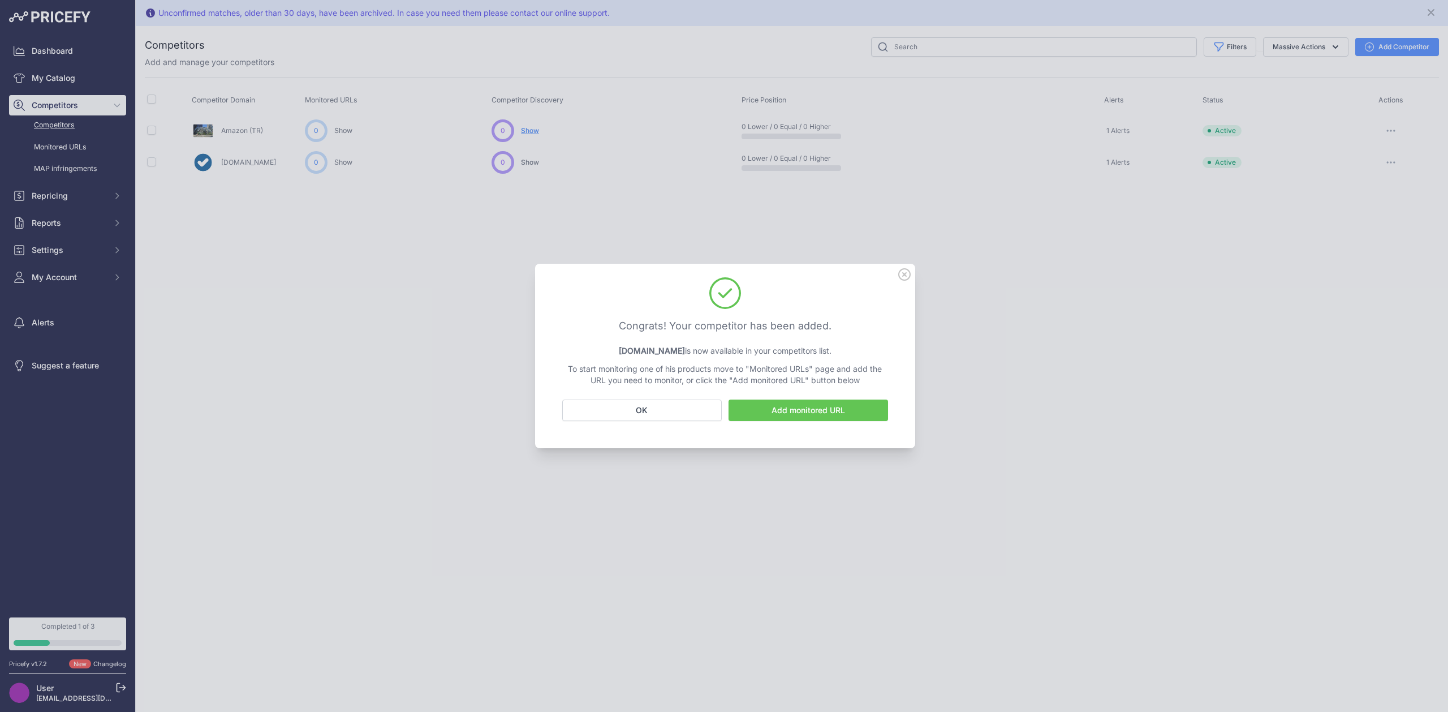
click at [902, 278] on icon at bounding box center [904, 274] width 11 height 11
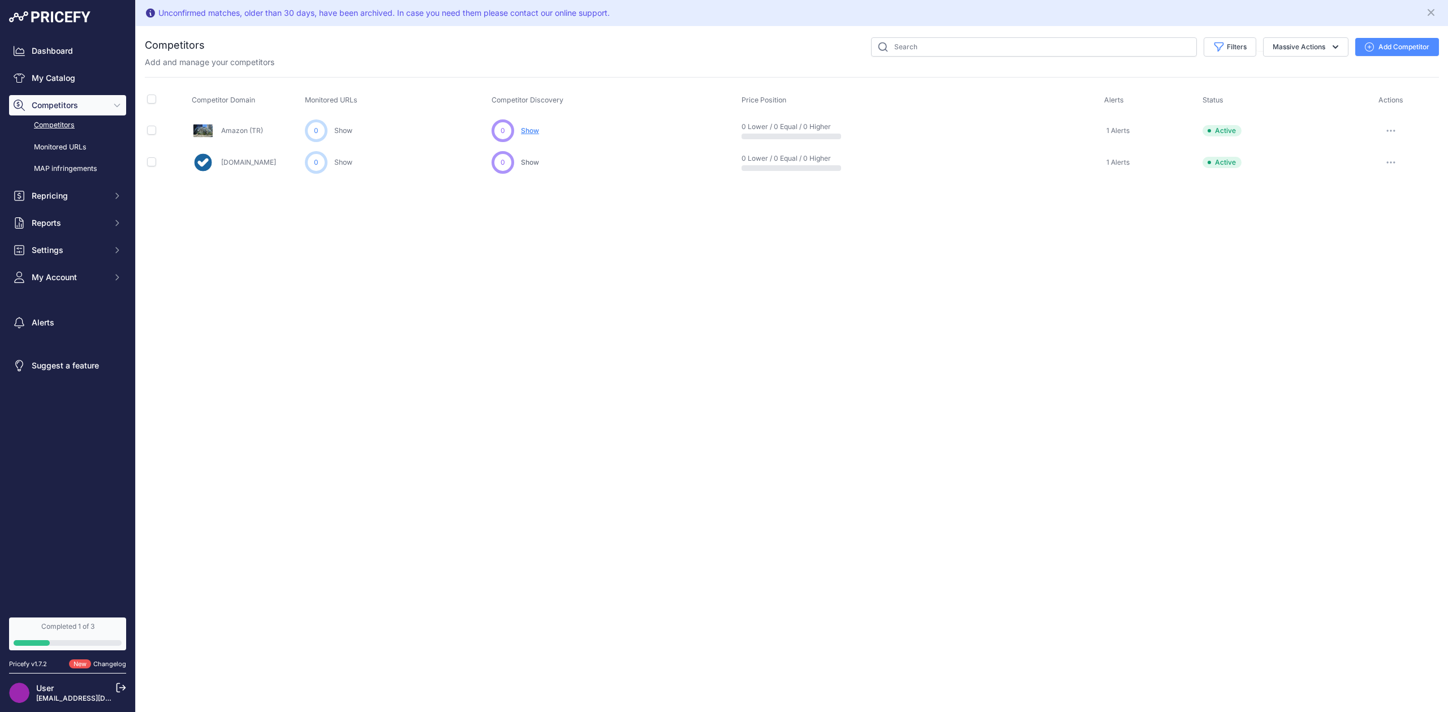
click at [236, 133] on link "Amazon (TR)" at bounding box center [242, 130] width 42 height 8
click at [537, 131] on span "Show" at bounding box center [530, 130] width 18 height 9
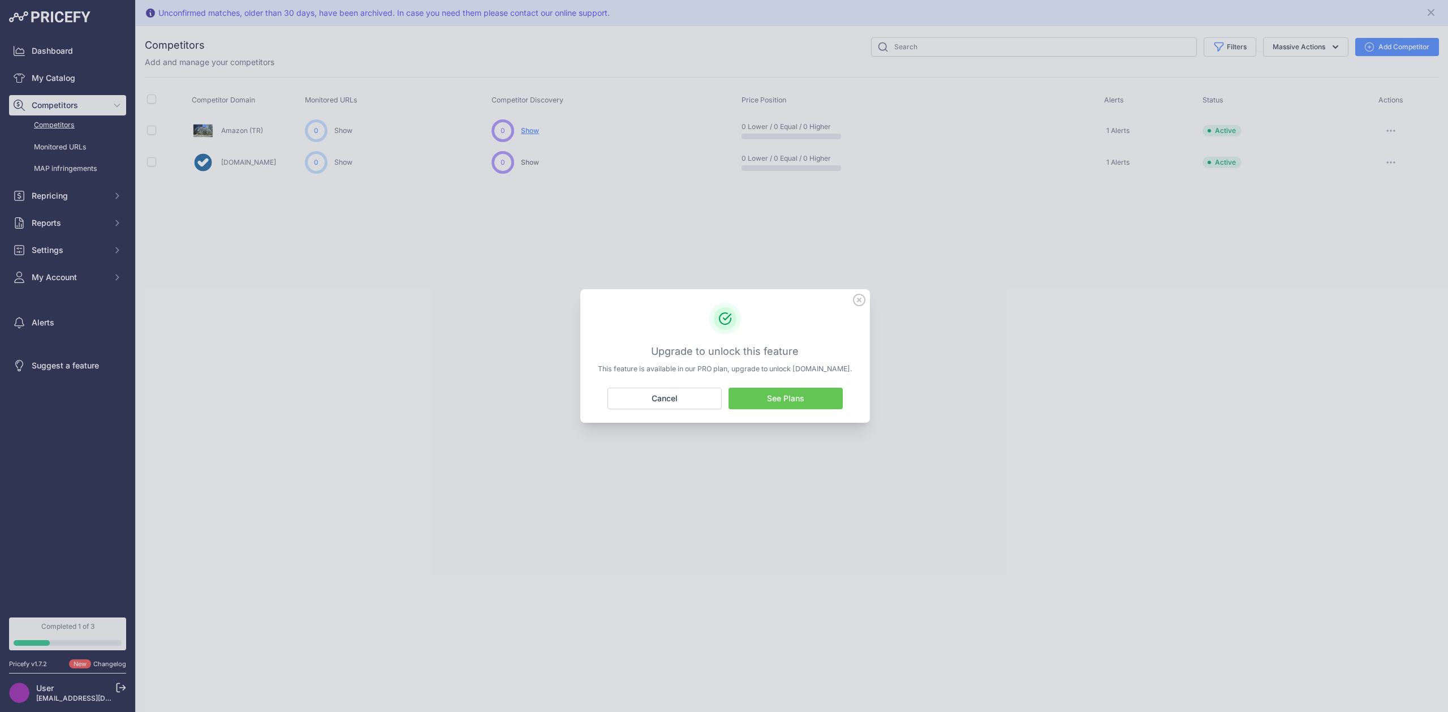
click at [861, 294] on icon at bounding box center [859, 299] width 11 height 11
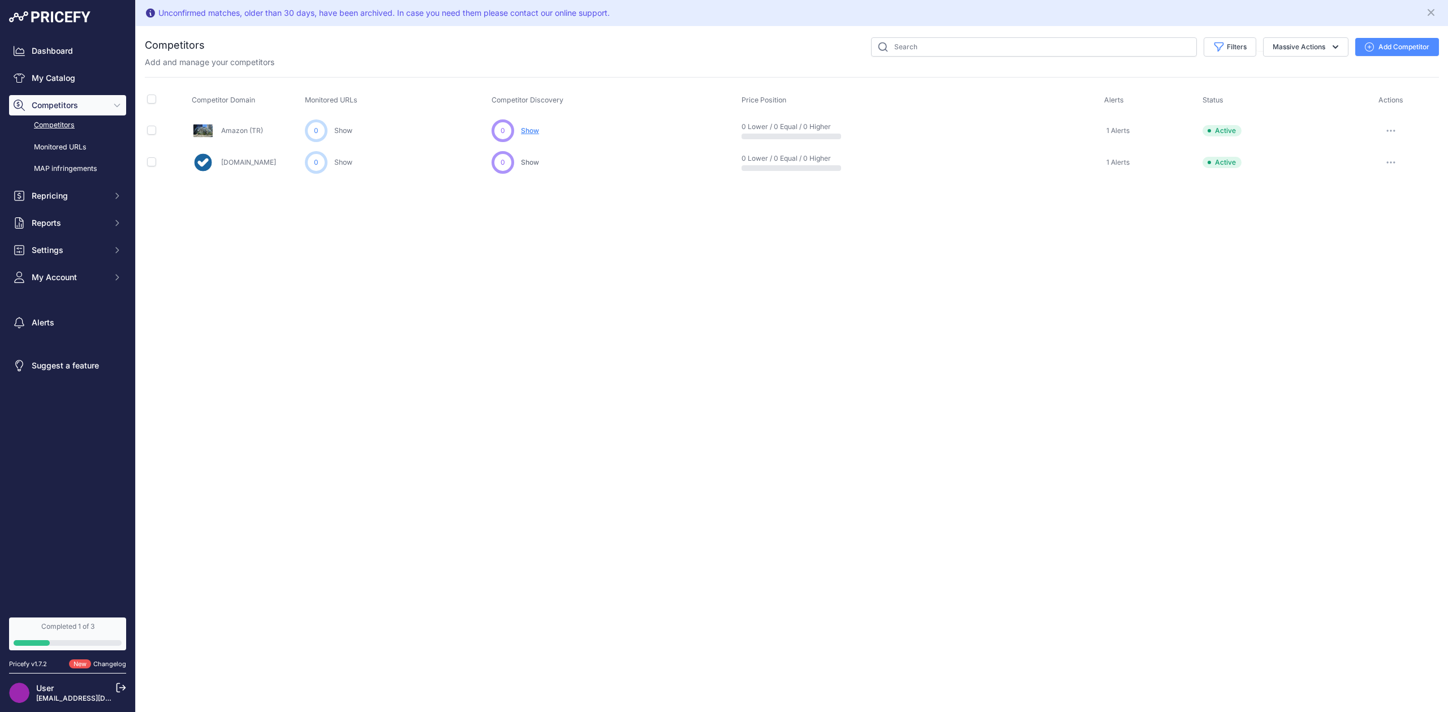
click at [1389, 128] on button "button" at bounding box center [1391, 131] width 23 height 16
click at [1362, 197] on button "Delete" at bounding box center [1389, 191] width 94 height 18
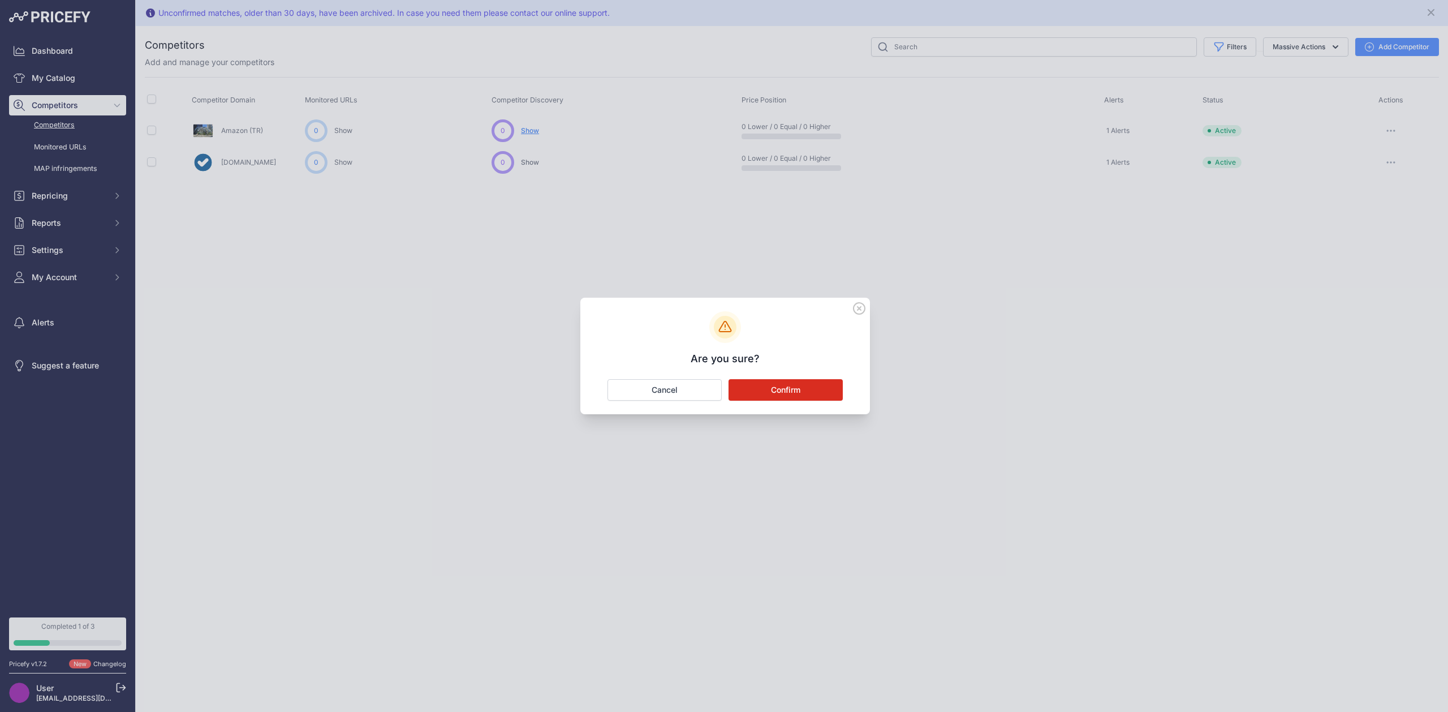
click at [807, 393] on button "Confirm" at bounding box center [786, 389] width 114 height 21
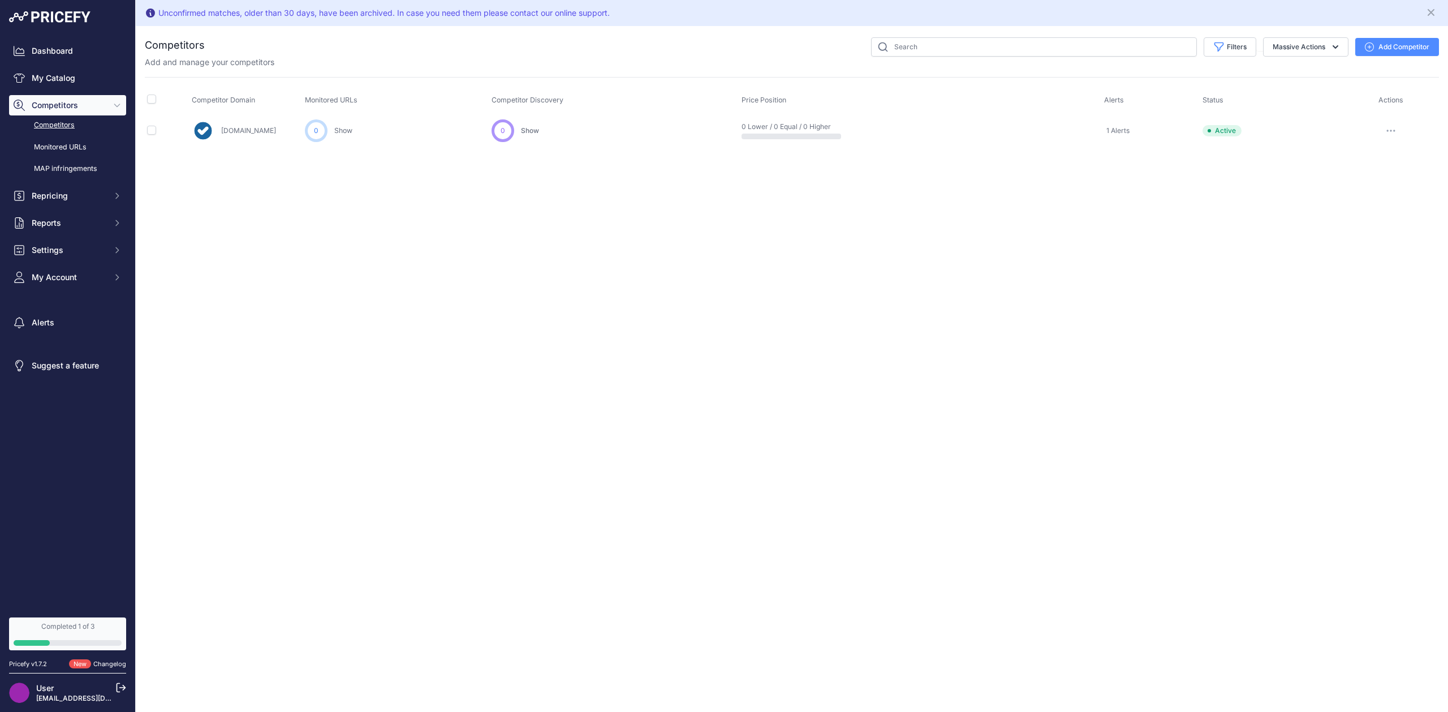
click at [1379, 53] on button "Add Competitor" at bounding box center [1397, 47] width 84 height 18
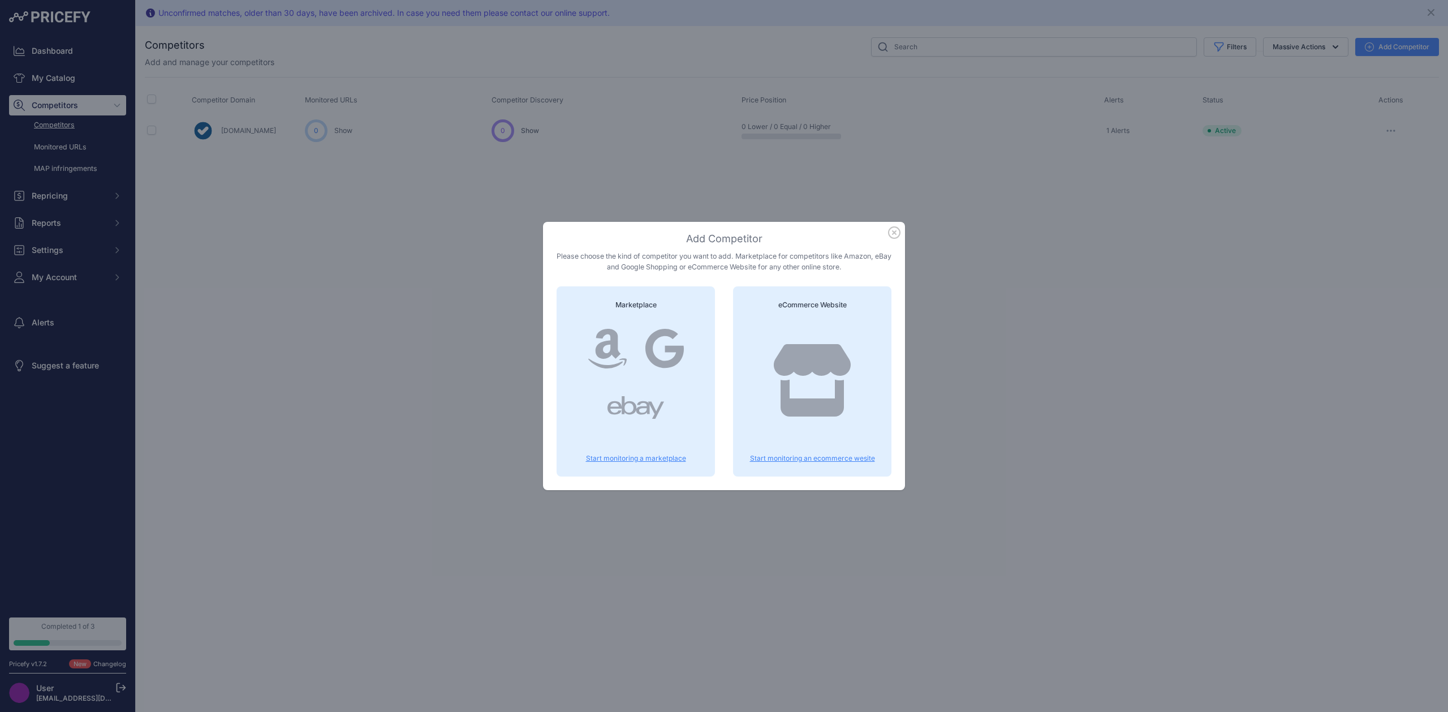
click at [683, 360] on icon at bounding box center [664, 348] width 39 height 41
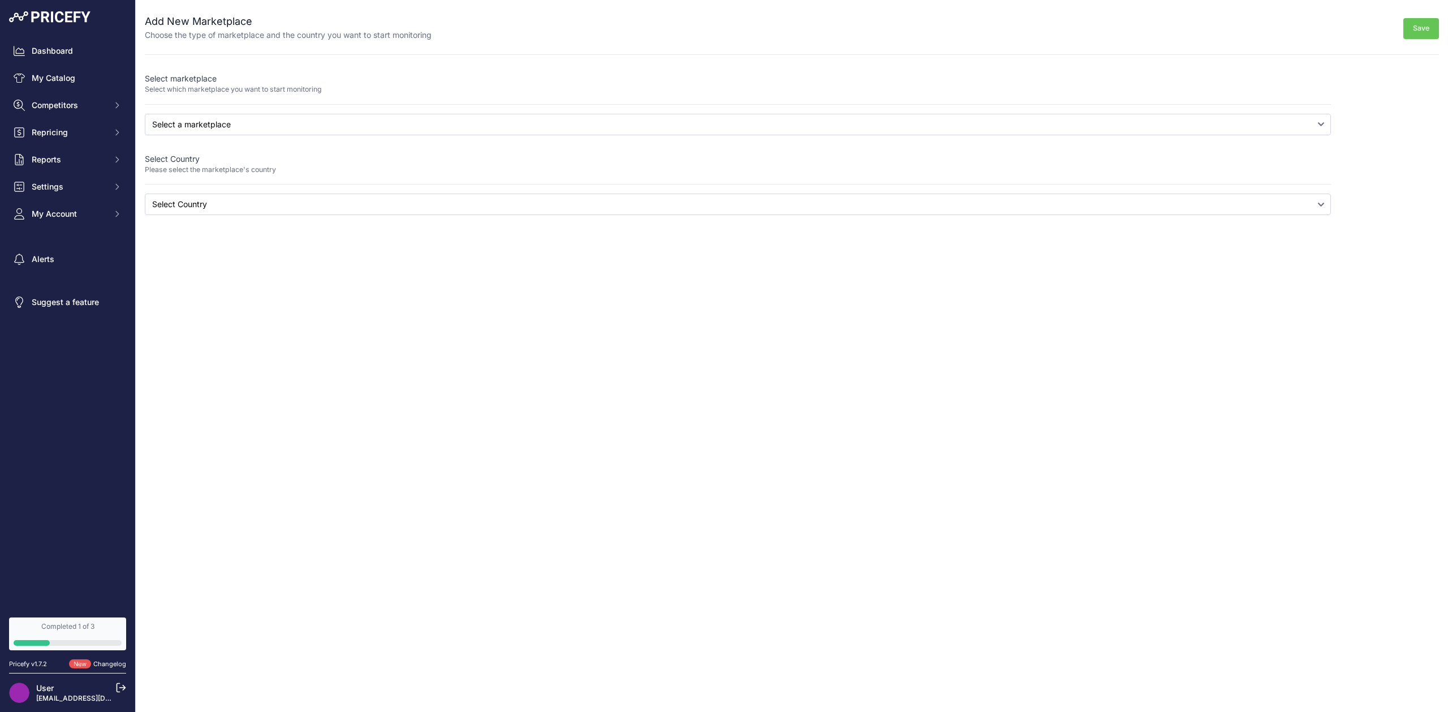
click at [205, 137] on div "Select marketplace Select which marketplace you want to start monitoring Select…" at bounding box center [738, 144] width 1186 height 142
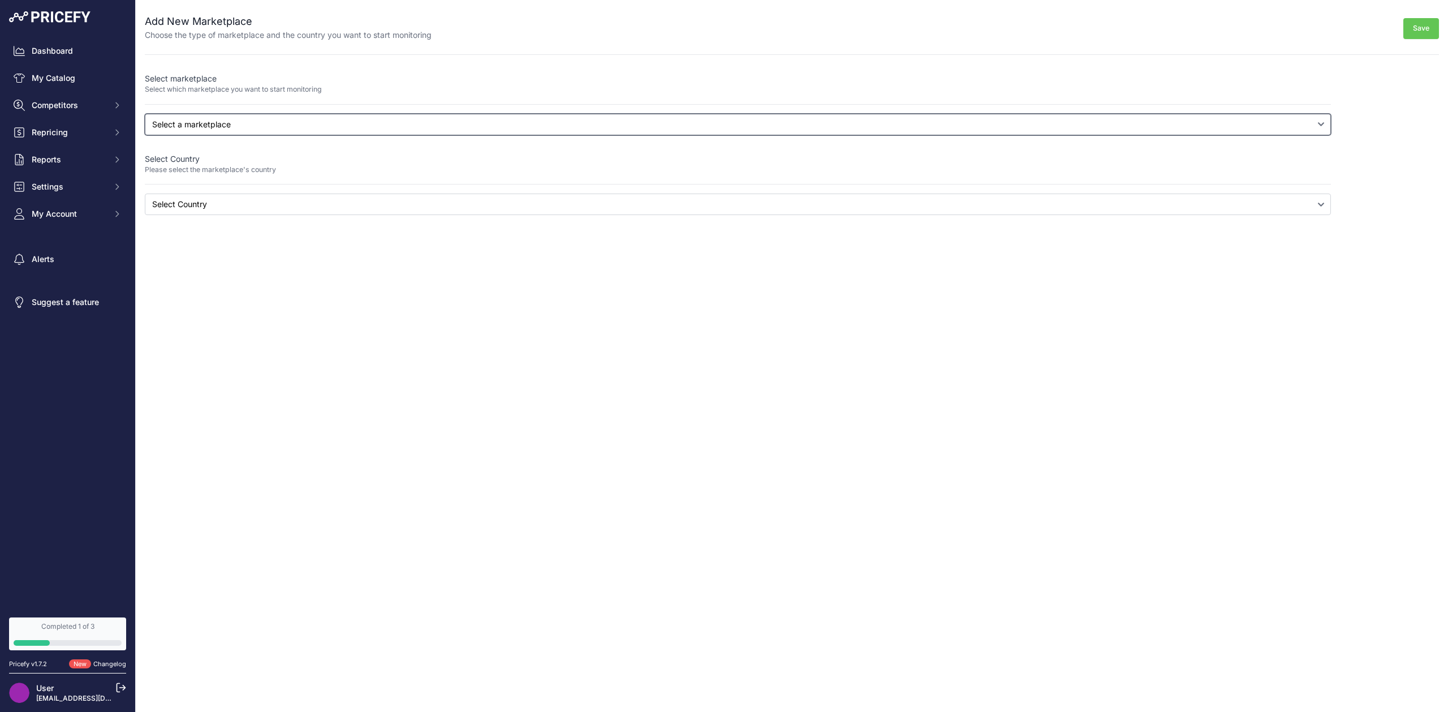
click at [202, 128] on select "Select a marketplace Amazon Google Shopping" at bounding box center [738, 124] width 1186 height 21
select select "amazon"
click at [145, 114] on select "Select a marketplace Amazon Google Shopping" at bounding box center [738, 124] width 1186 height 21
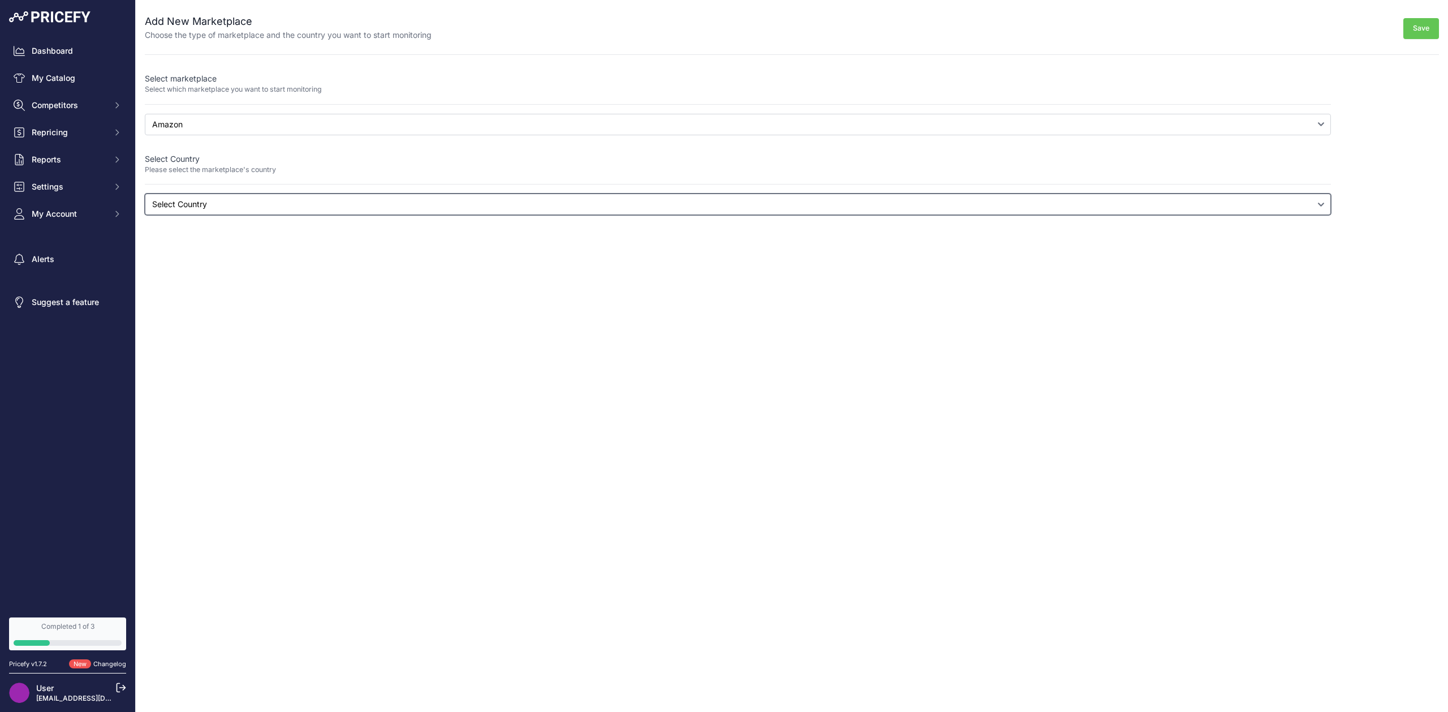
click at [186, 196] on select "Select Country" at bounding box center [738, 203] width 1186 height 21
select select "amazon.com.tr"
click at [145, 193] on select "Select Country Australia Brazil Canada France Germany India Italy Mexico Nether…" at bounding box center [738, 203] width 1186 height 21
click at [1424, 18] on button "Save" at bounding box center [1422, 28] width 36 height 21
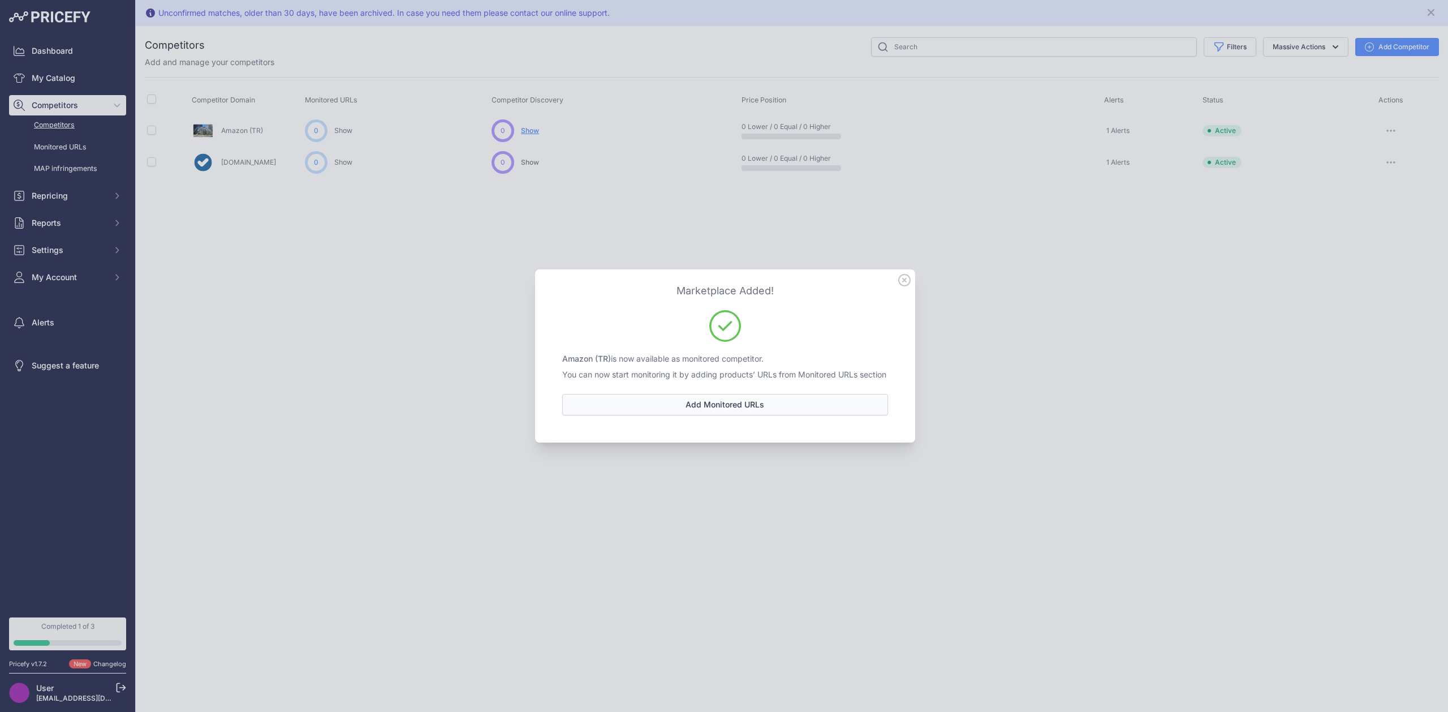
click at [708, 409] on link "Add Monitored URLs" at bounding box center [725, 404] width 326 height 21
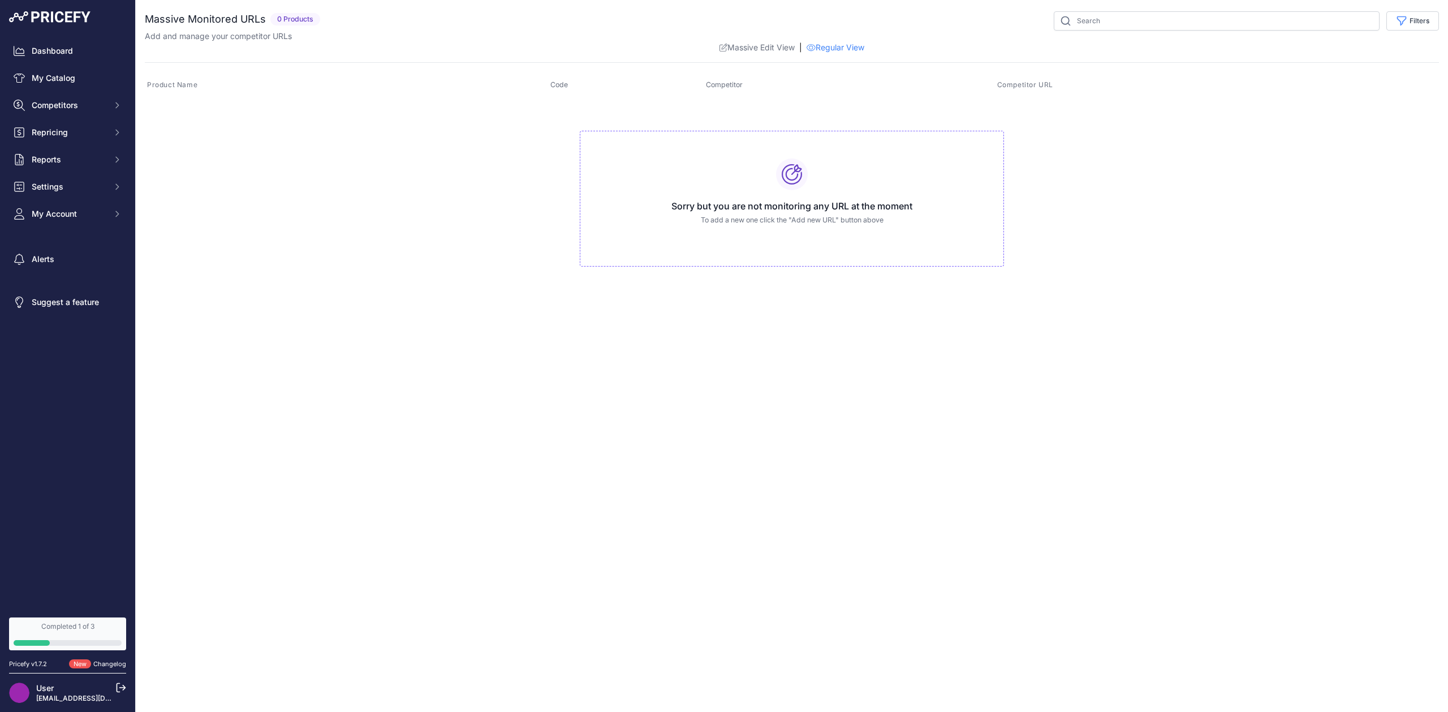
click at [819, 201] on h3 "Sorry but you are not monitoring any URL at the moment" at bounding box center [791, 206] width 405 height 14
click at [597, 175] on div "Sorry but you are not monitoring any URL at the moment To add a new one click t…" at bounding box center [792, 199] width 424 height 136
click at [61, 53] on link "Dashboard" at bounding box center [67, 51] width 117 height 20
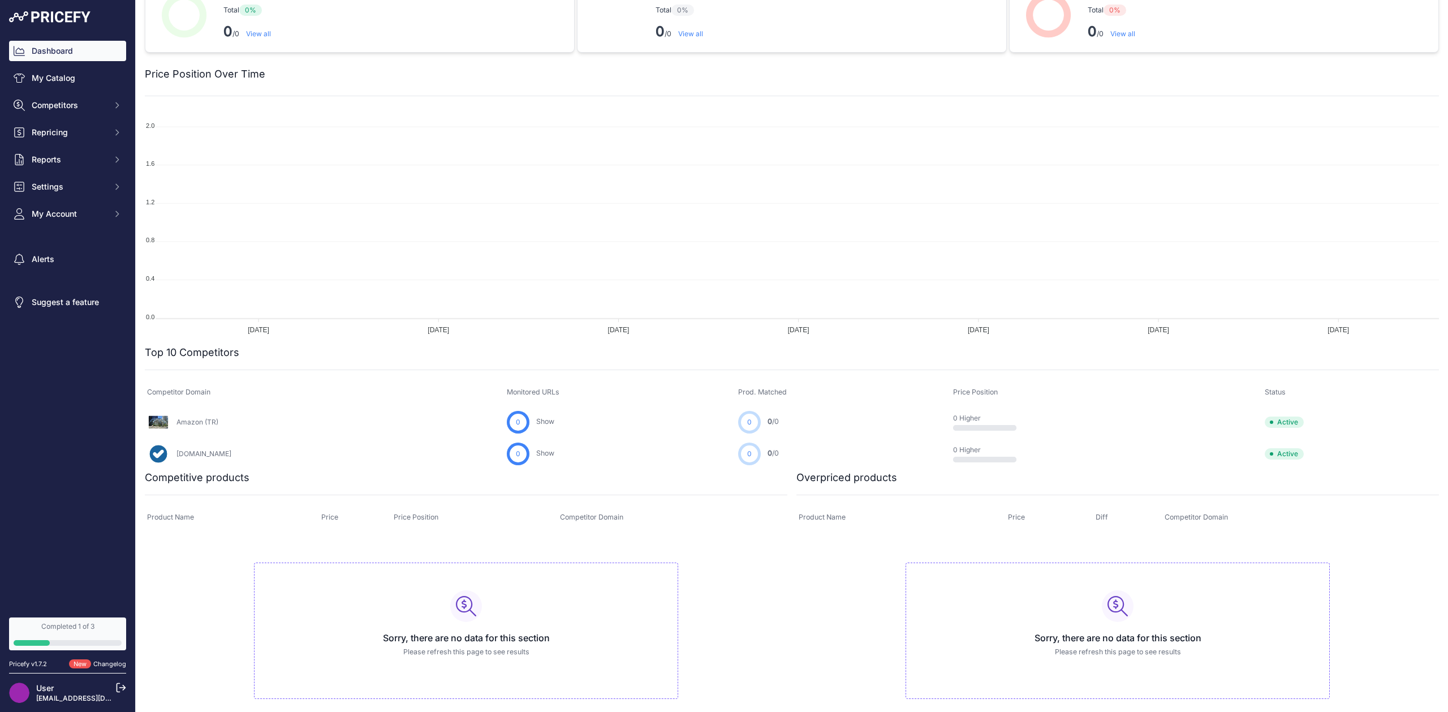
scroll to position [40, 0]
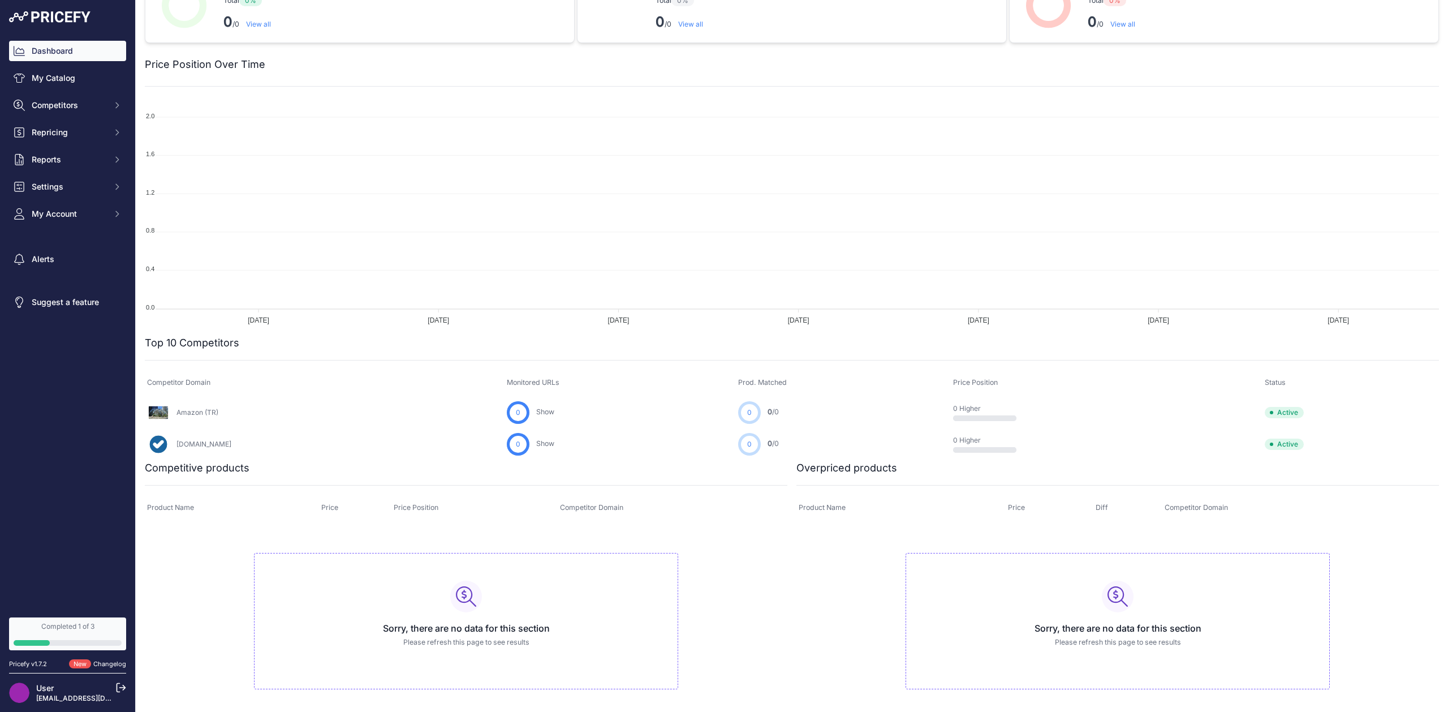
drag, startPoint x: 147, startPoint y: 345, endPoint x: 583, endPoint y: 350, distance: 435.6
click at [560, 353] on div "Top 10 Competitors ..." at bounding box center [792, 397] width 1294 height 125
click at [152, 469] on h2 "Competitive products" at bounding box center [197, 468] width 105 height 16
click at [265, 467] on div at bounding box center [518, 468] width 538 height 16
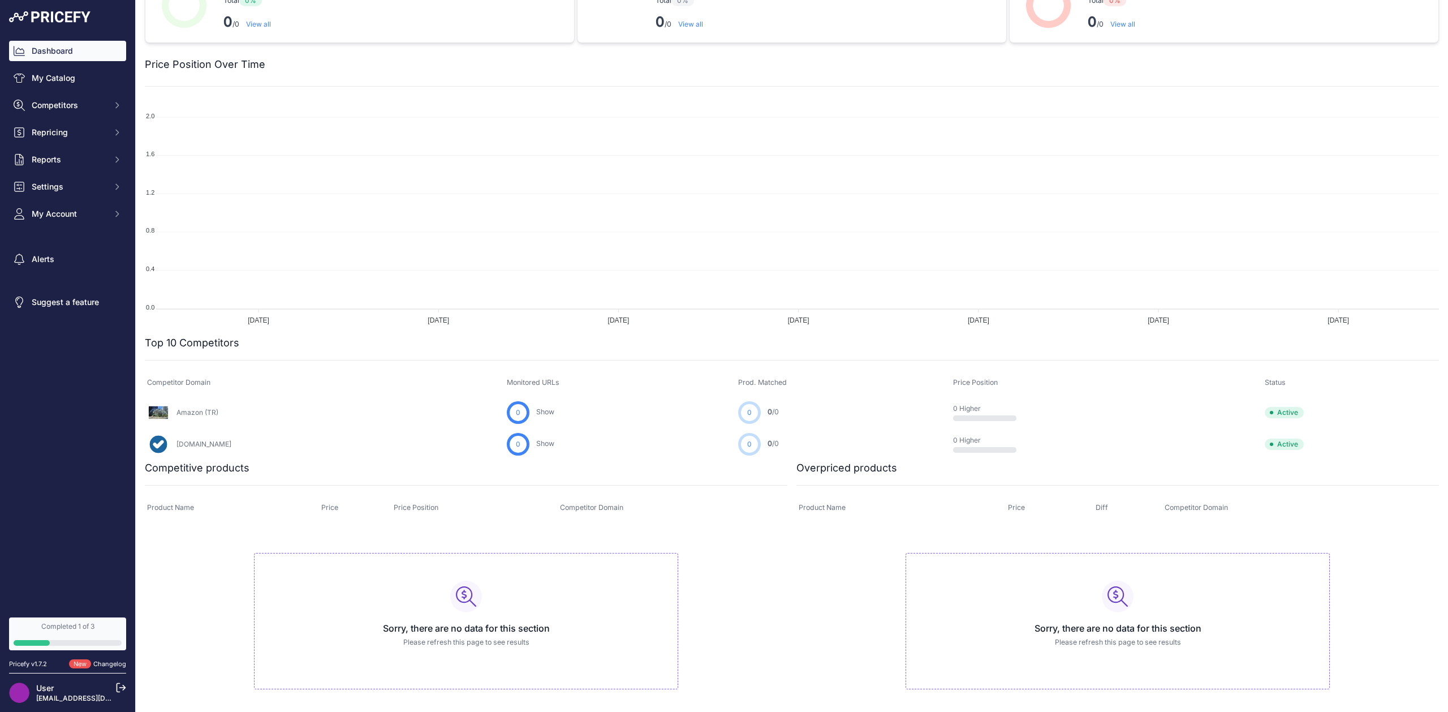
drag, startPoint x: 143, startPoint y: 468, endPoint x: 266, endPoint y: 466, distance: 122.8
click at [266, 466] on div "Competitive Products These products have the lowest price compared with matched…" at bounding box center [792, 340] width 1312 height 742
click at [259, 444] on div at bounding box center [259, 444] width 0 height 0
click at [302, 482] on div "Competitive products" at bounding box center [466, 586] width 643 height 252
click at [64, 64] on div "Dashboard My Catalog Competitors Competitors Monitored URLs MAP infringements R…" at bounding box center [67, 132] width 117 height 183
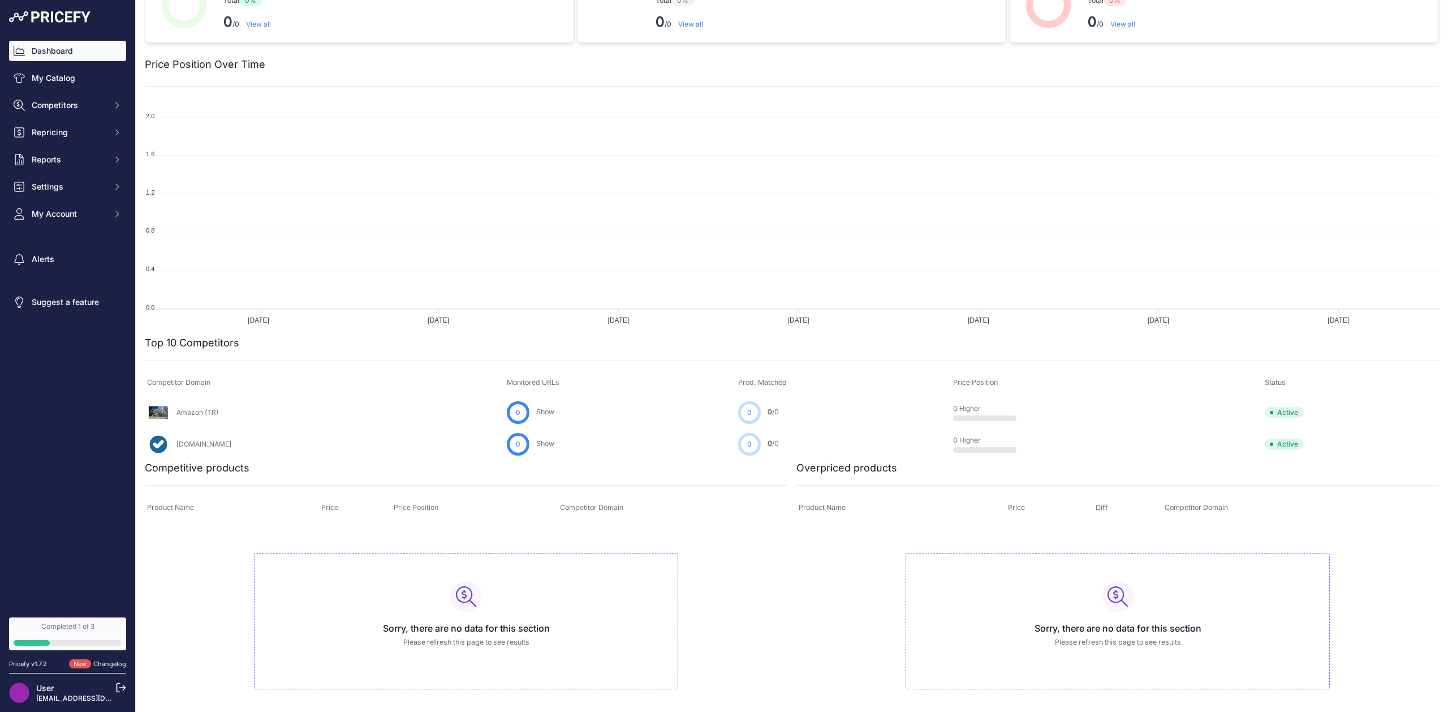
click at [59, 52] on link "Dashboard" at bounding box center [67, 51] width 117 height 20
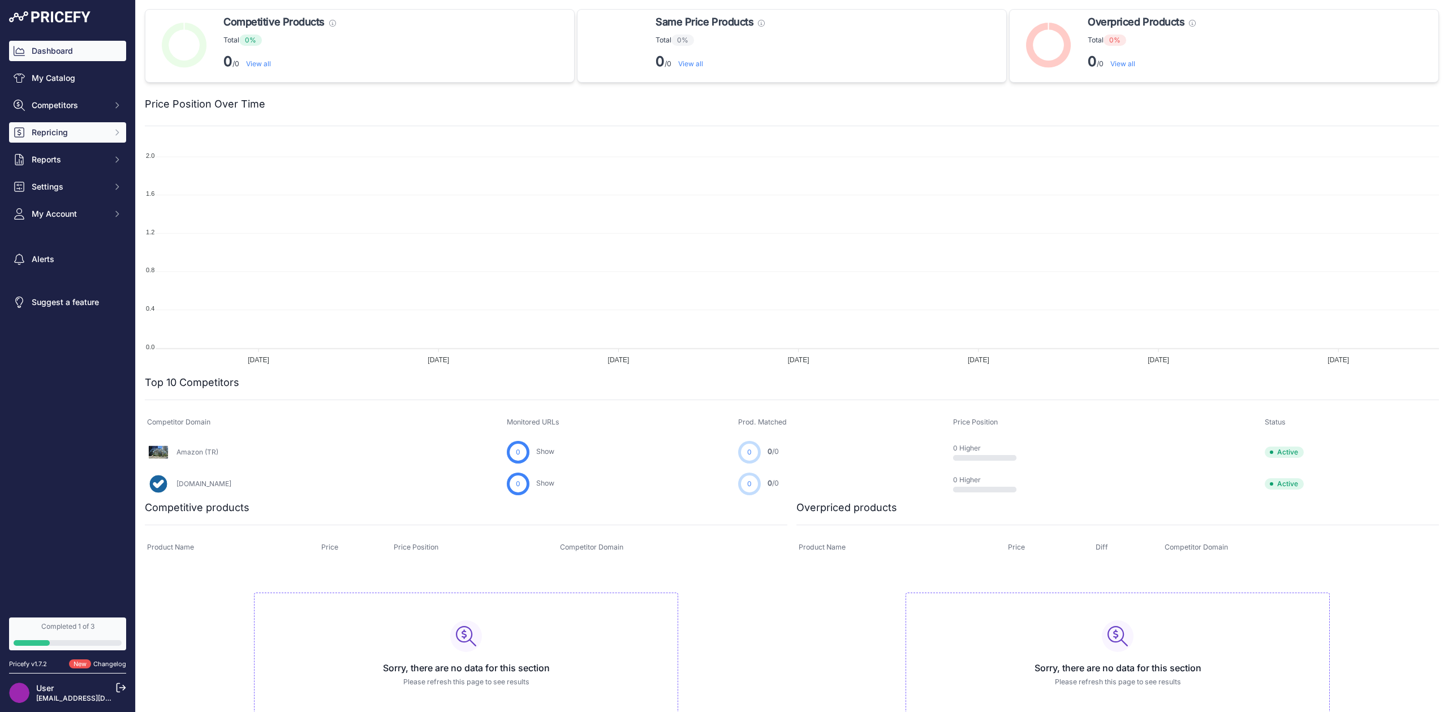
click at [79, 137] on span "Repricing" at bounding box center [69, 132] width 74 height 11
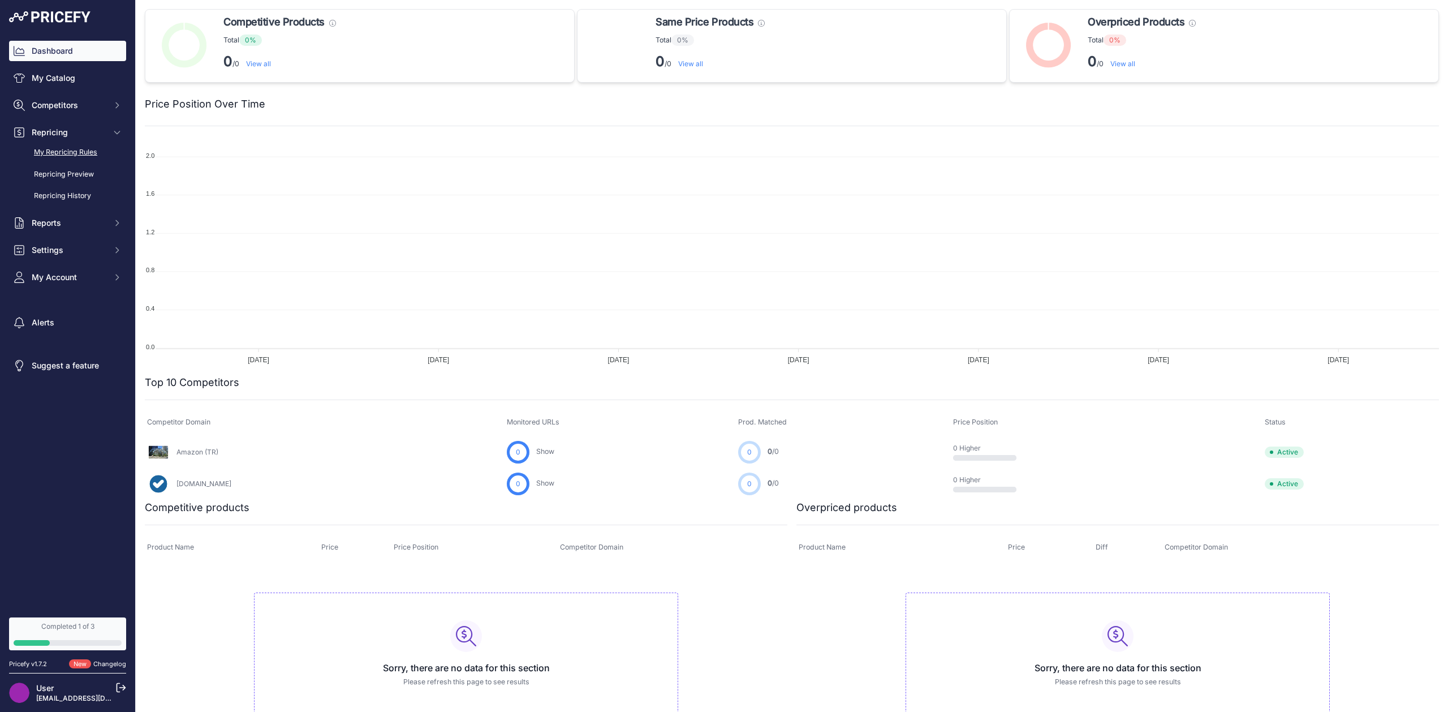
click at [53, 154] on link "My Repricing Rules" at bounding box center [67, 153] width 117 height 20
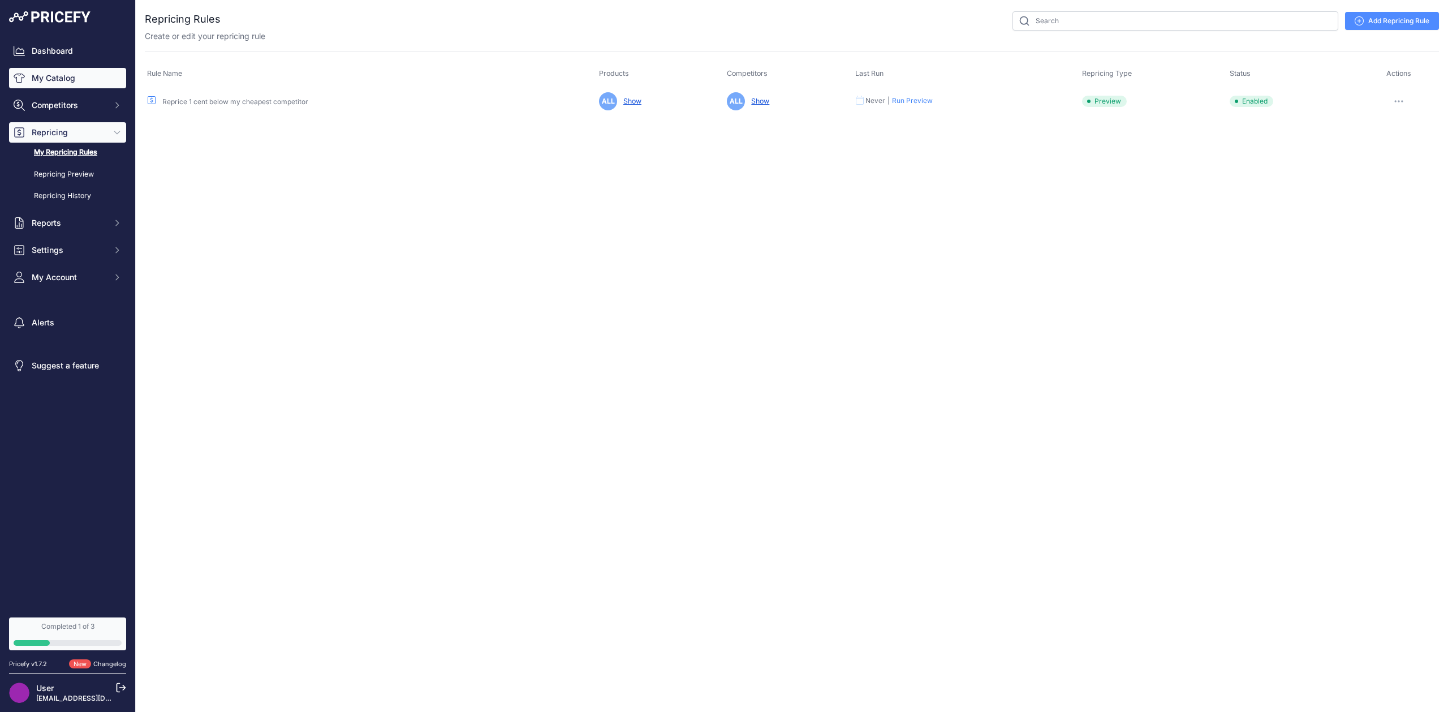
click at [63, 80] on link "My Catalog" at bounding box center [67, 78] width 117 height 20
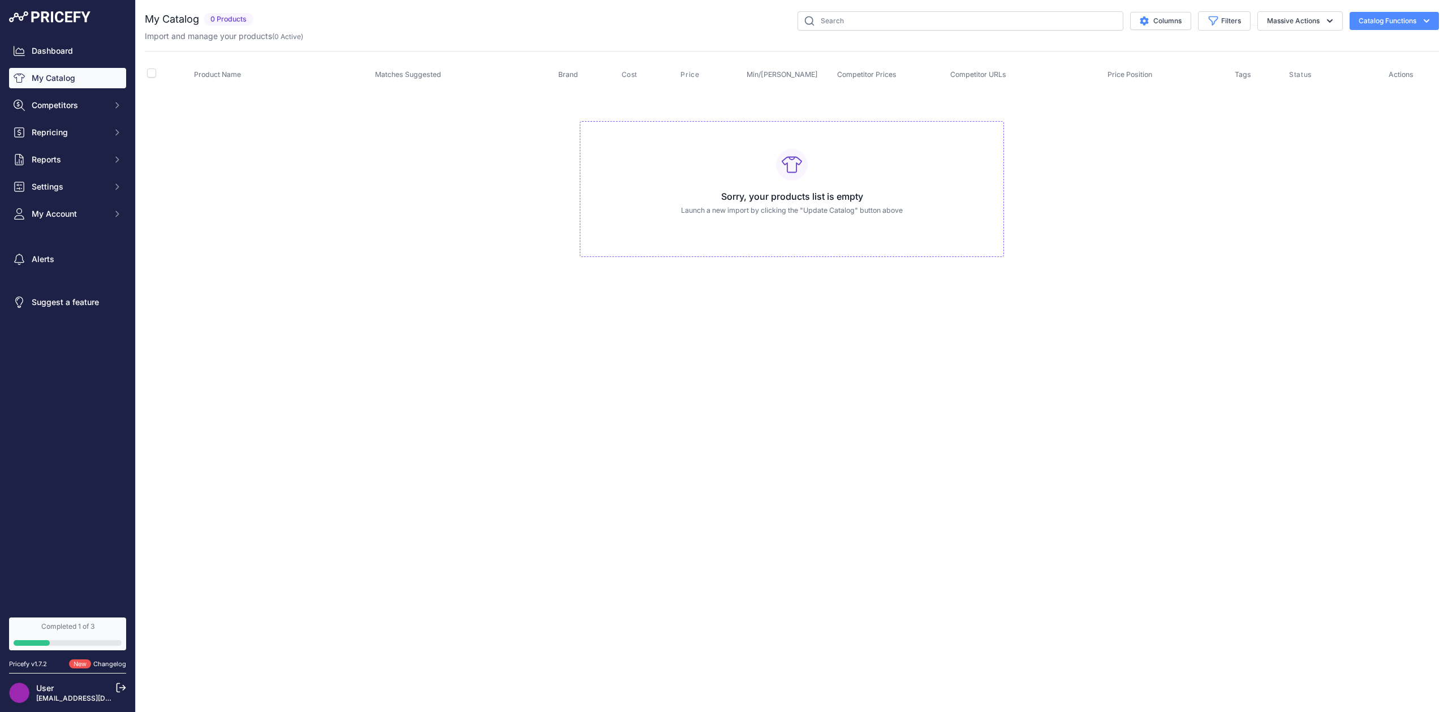
click at [411, 333] on div "Close You are not connected to the internet." at bounding box center [792, 356] width 1312 height 712
click at [63, 163] on span "Reports" at bounding box center [69, 159] width 74 height 11
click at [87, 142] on button "Repricing" at bounding box center [67, 132] width 117 height 20
click at [62, 244] on link "My Reports" at bounding box center [67, 243] width 117 height 20
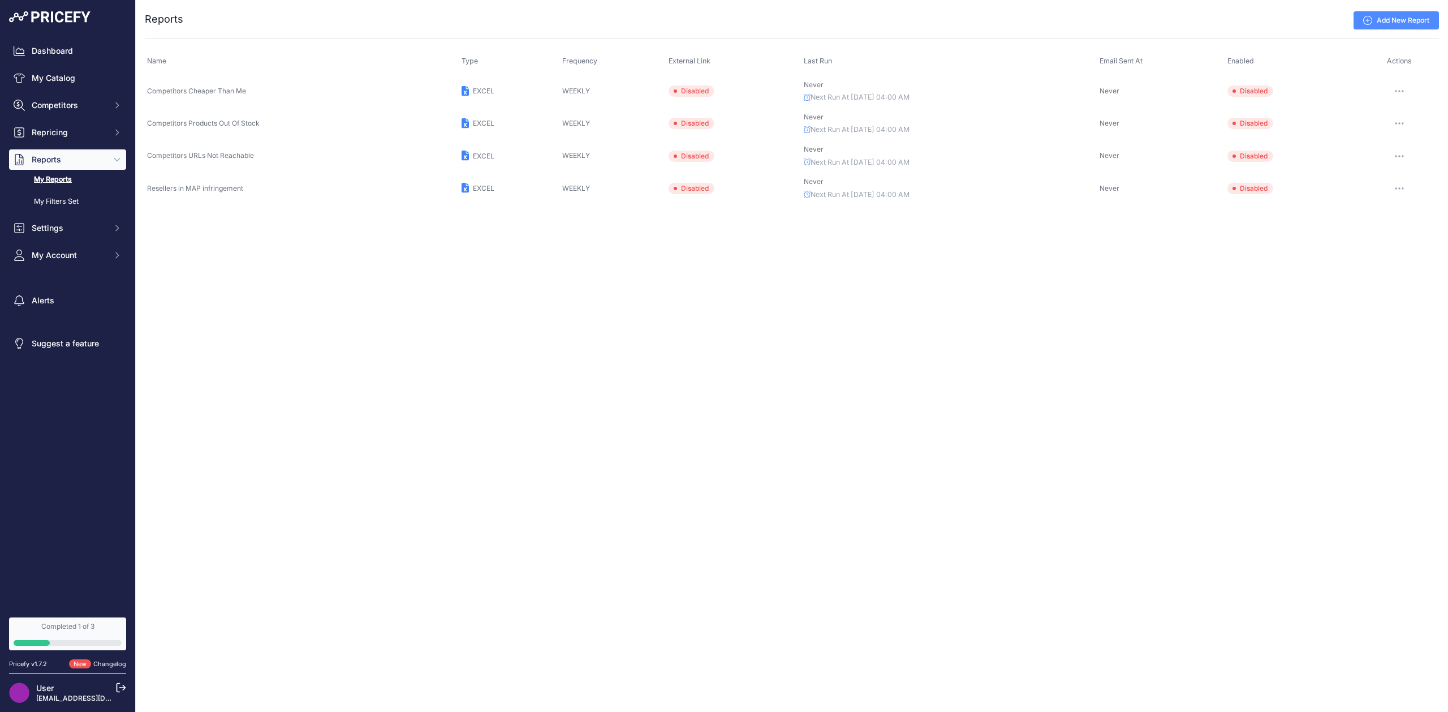
click at [55, 16] on img at bounding box center [49, 16] width 81 height 11
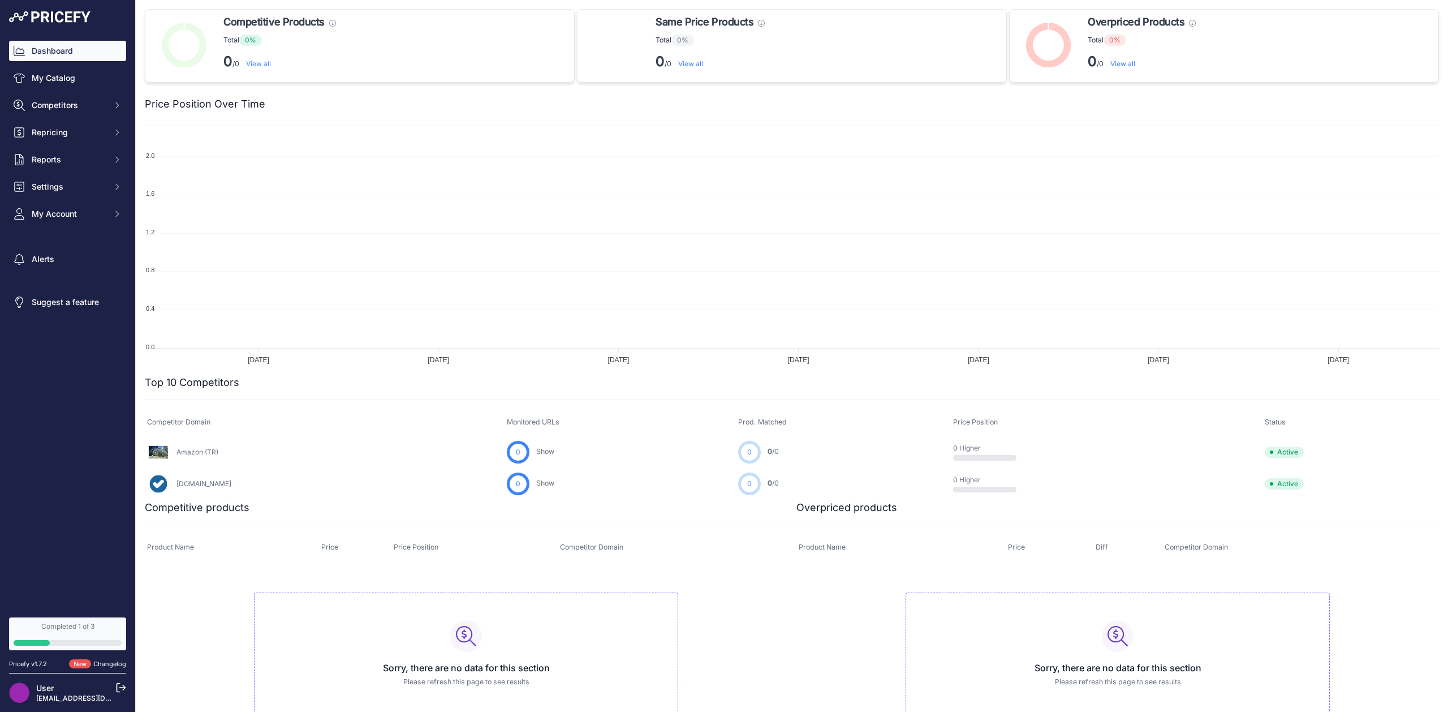
scroll to position [2, 0]
click at [305, 337] on div "Competitive Products These products have the lowest price compared with matched…" at bounding box center [792, 378] width 1294 height 742
click at [42, 76] on link "My Catalog" at bounding box center [67, 78] width 117 height 20
